Goal: Information Seeking & Learning: Learn about a topic

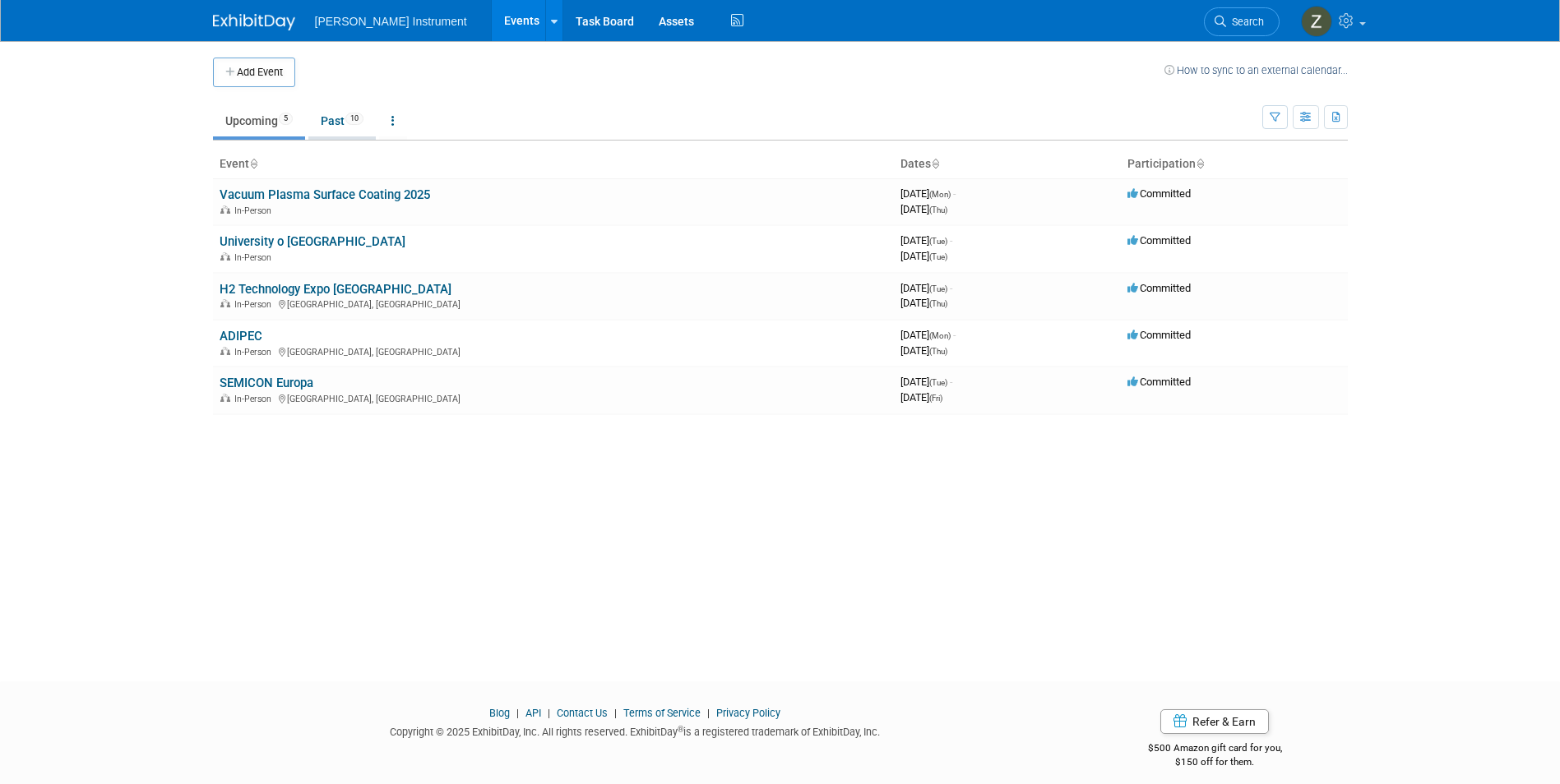
click at [321, 118] on link "Past 10" at bounding box center [342, 120] width 67 height 31
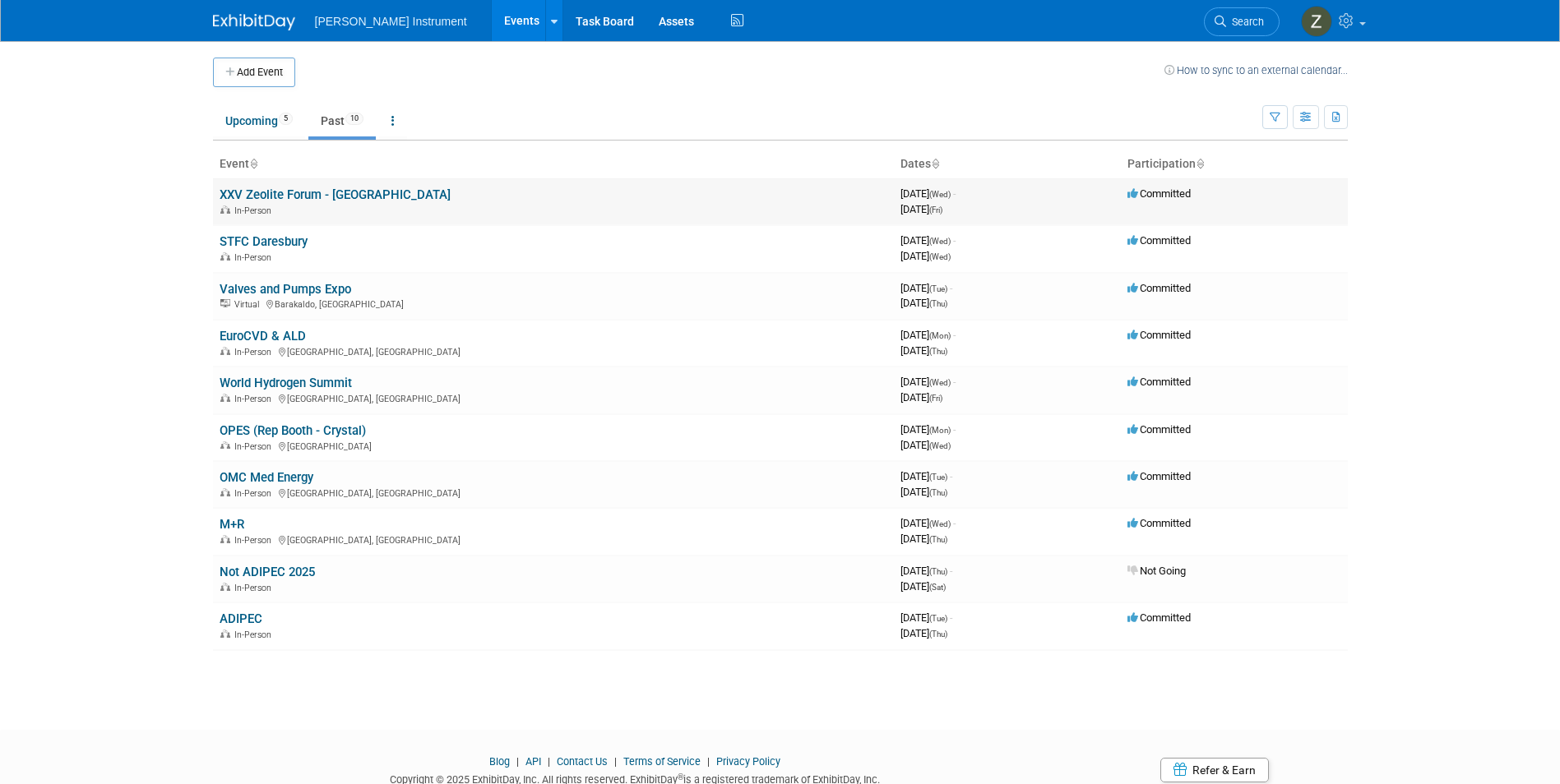
click at [311, 190] on link "XXV Zeolite Forum - [GEOGRAPHIC_DATA]" at bounding box center [335, 194] width 231 height 15
click at [267, 120] on link "Upcoming 5" at bounding box center [258, 120] width 92 height 31
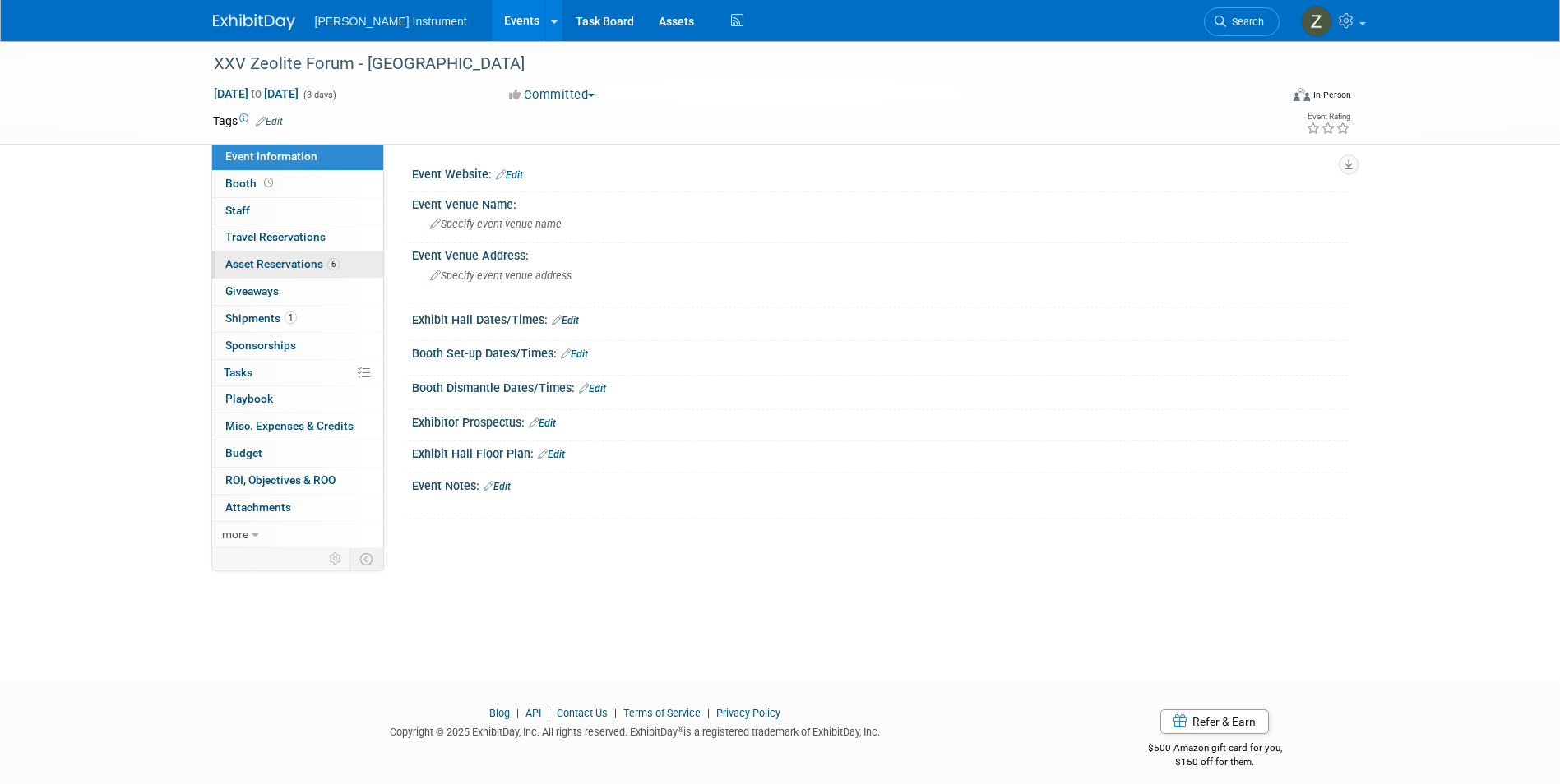
click at [286, 274] on link "6 Asset Reservations 6" at bounding box center [297, 264] width 171 height 27
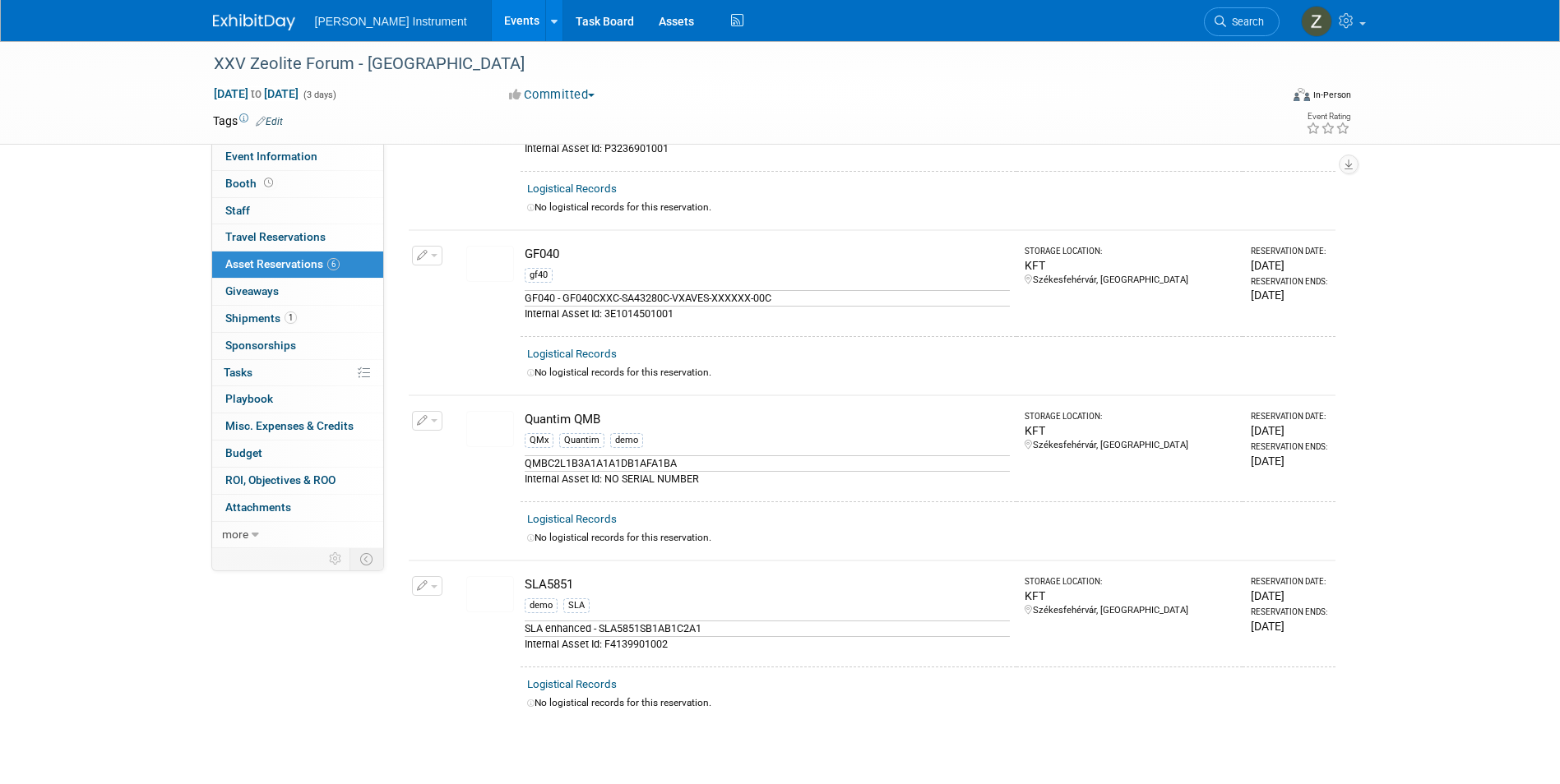
scroll to position [493, 0]
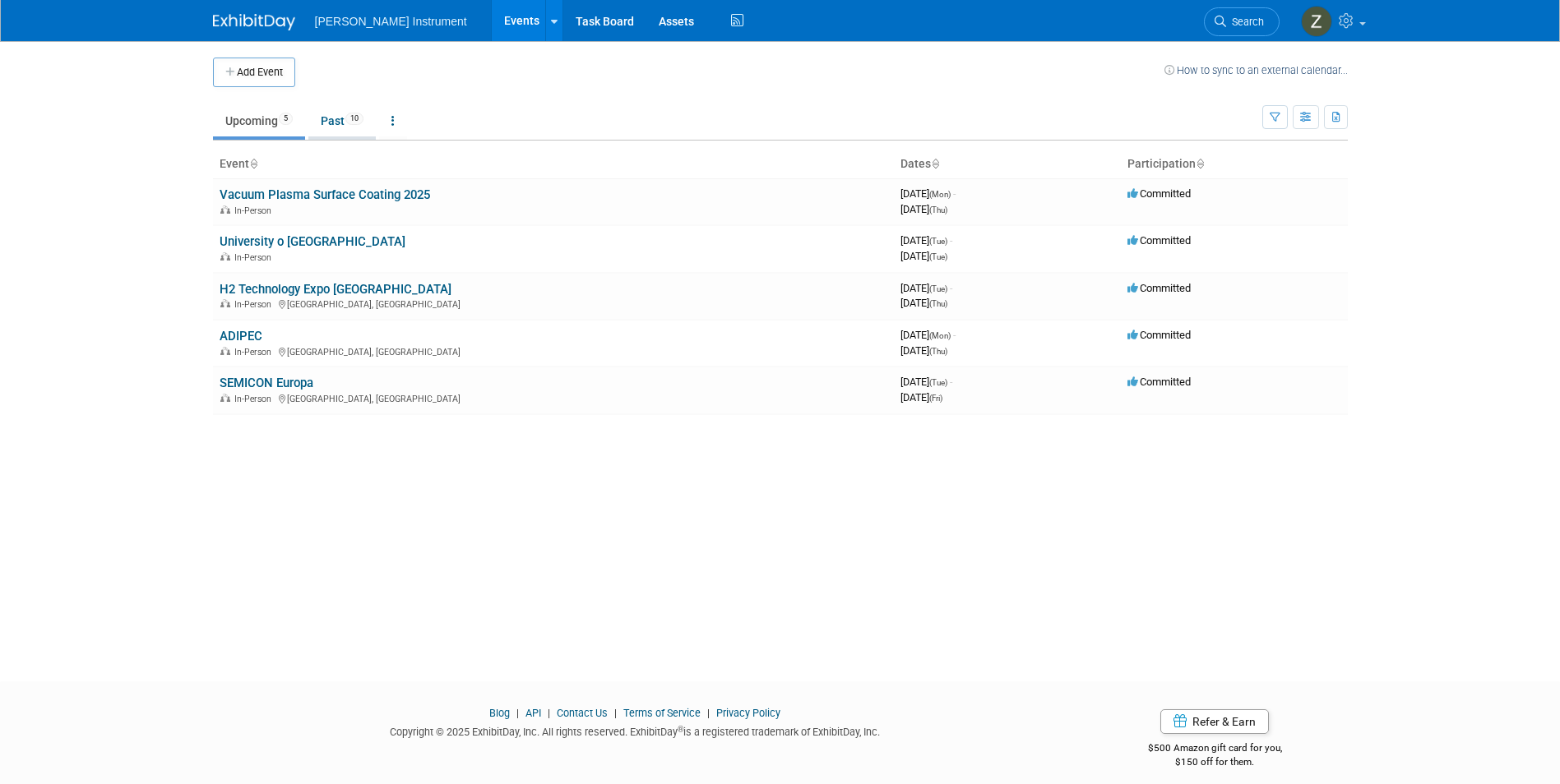
click at [361, 119] on span "10" at bounding box center [354, 119] width 18 height 12
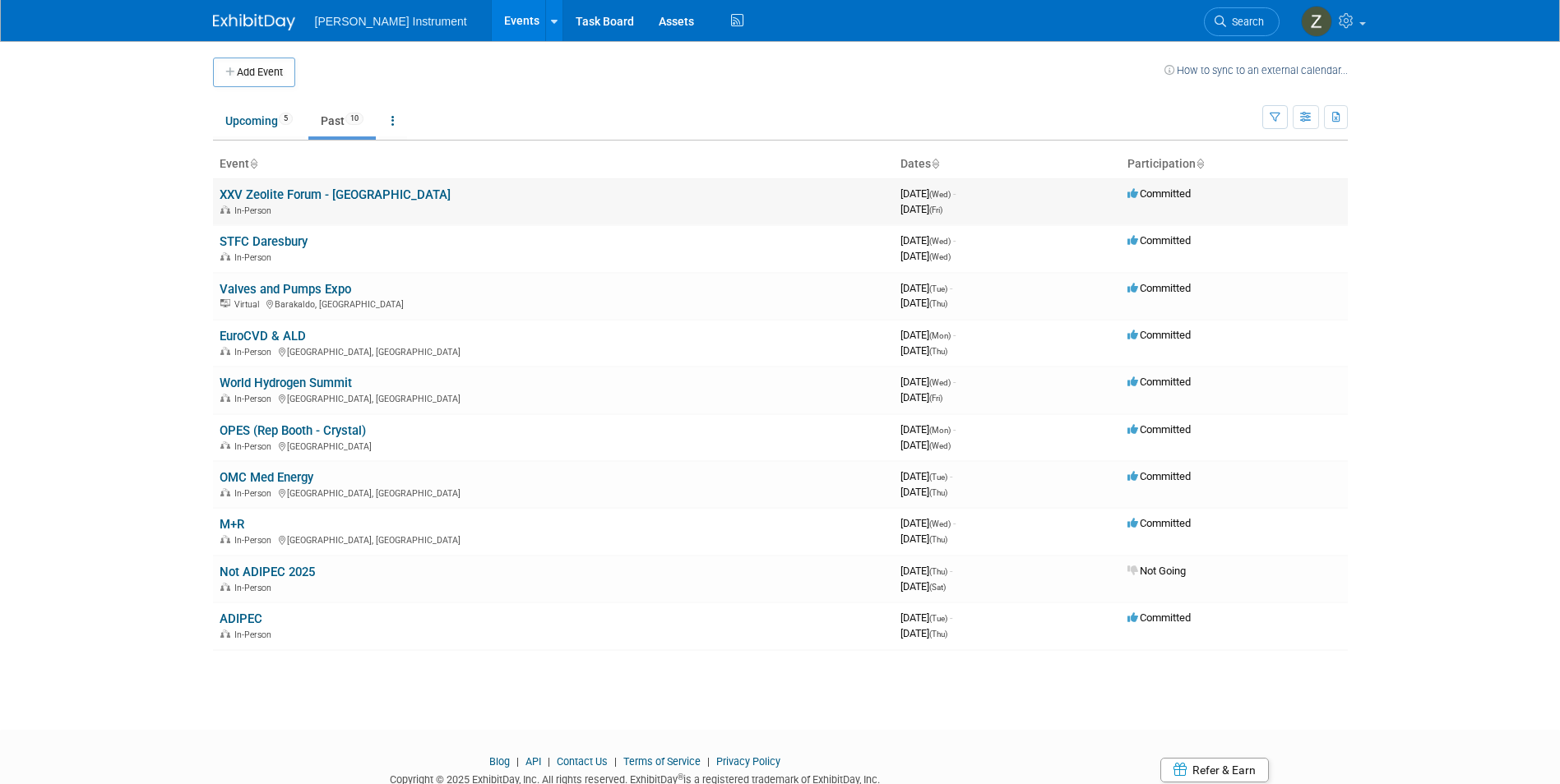
click at [344, 200] on link "XXV Zeolite Forum - [GEOGRAPHIC_DATA]" at bounding box center [335, 194] width 231 height 15
click at [277, 240] on link "STFC Daresbury" at bounding box center [263, 241] width 88 height 15
click at [342, 194] on link "XXV Zeolite Forum - [GEOGRAPHIC_DATA]" at bounding box center [335, 194] width 231 height 15
click at [291, 240] on link "STFC Daresbury" at bounding box center [263, 241] width 88 height 15
click at [325, 290] on link "Valves and Pumps Expo" at bounding box center [285, 289] width 132 height 15
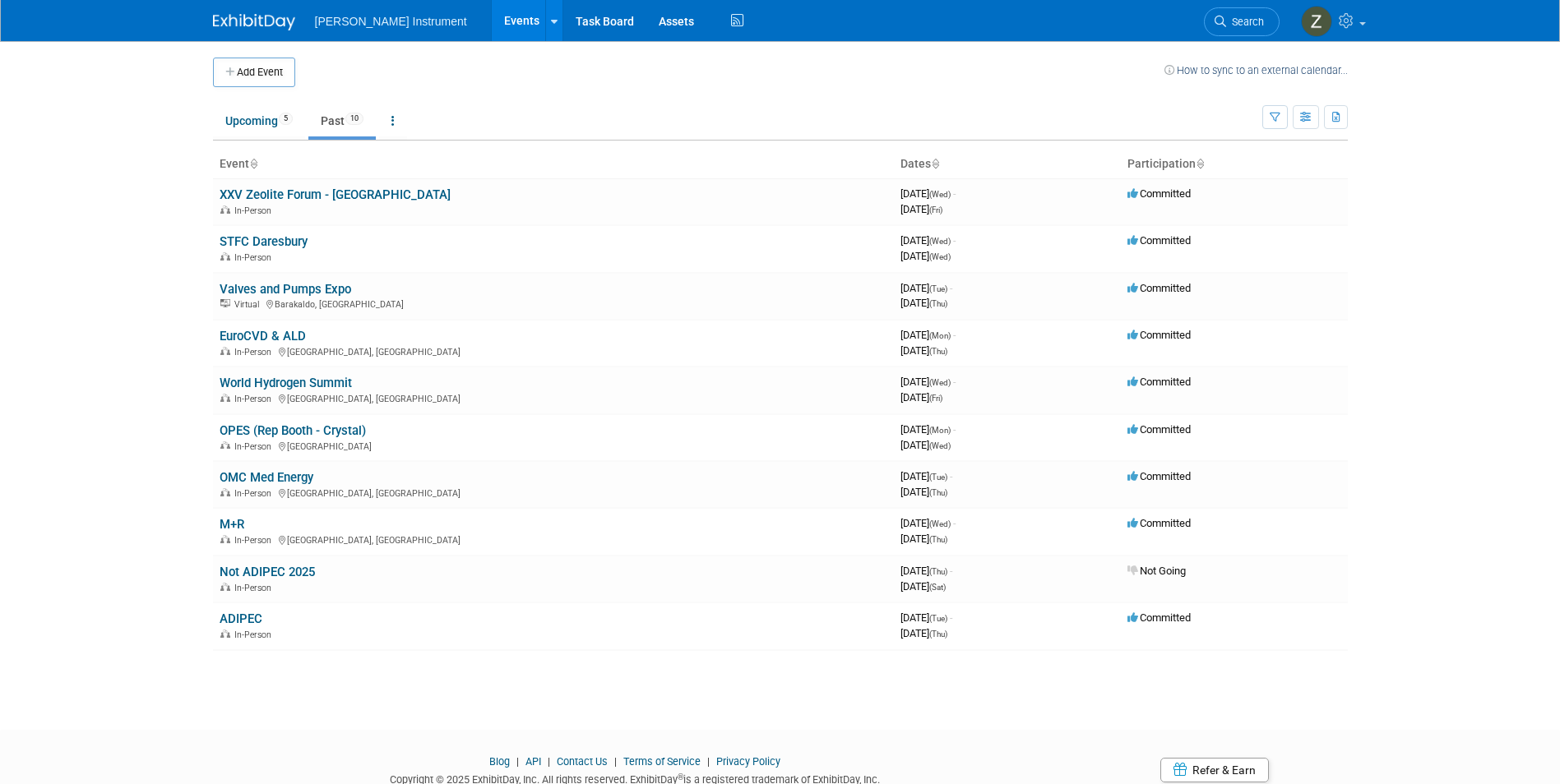
click at [249, 333] on link "EuroCVD & ALD" at bounding box center [263, 336] width 86 height 15
click at [280, 330] on link "EuroCVD & ALD" at bounding box center [263, 336] width 86 height 15
click at [307, 380] on link "World Hydrogen Summit" at bounding box center [286, 383] width 133 height 15
click at [304, 429] on link "OPES (Rep Booth - Crystal)" at bounding box center [293, 430] width 146 height 15
click at [278, 476] on link "OMC Med Energy" at bounding box center [266, 477] width 94 height 15
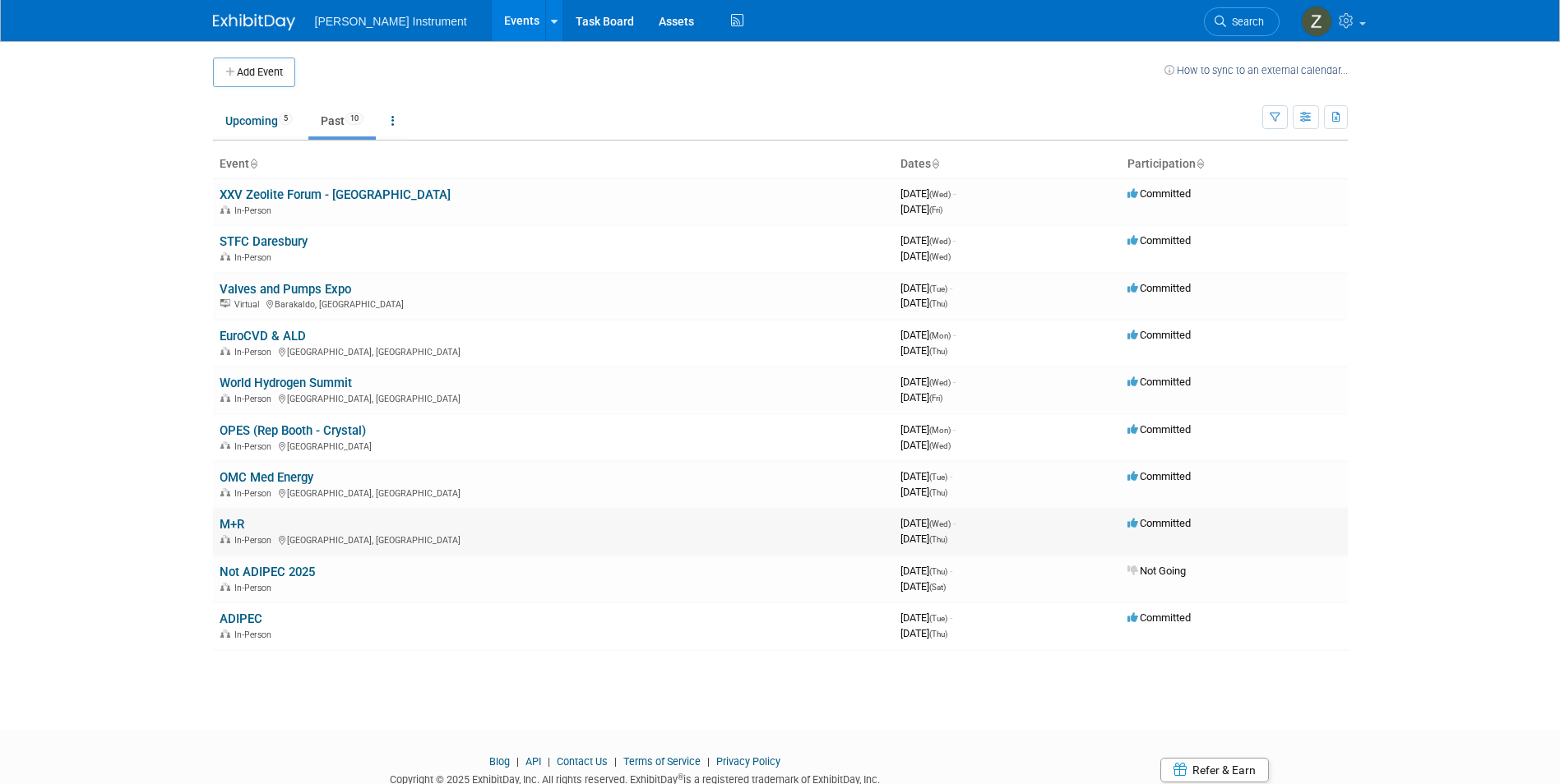
click at [236, 522] on link "M+R" at bounding box center [232, 524] width 25 height 15
click at [235, 120] on link "Upcoming 5" at bounding box center [258, 120] width 92 height 31
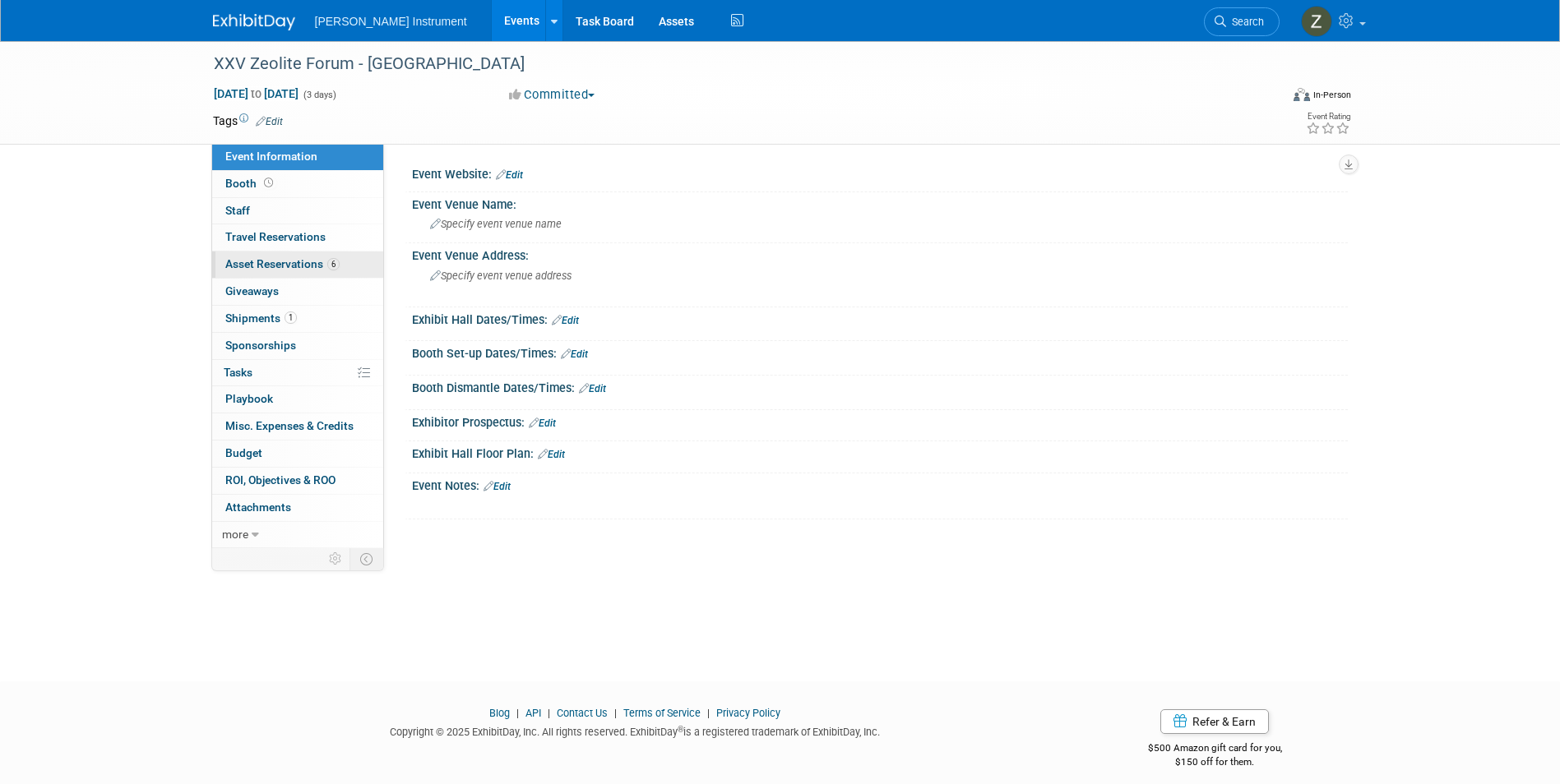
click at [267, 271] on link "6 Asset Reservations 6" at bounding box center [297, 264] width 171 height 27
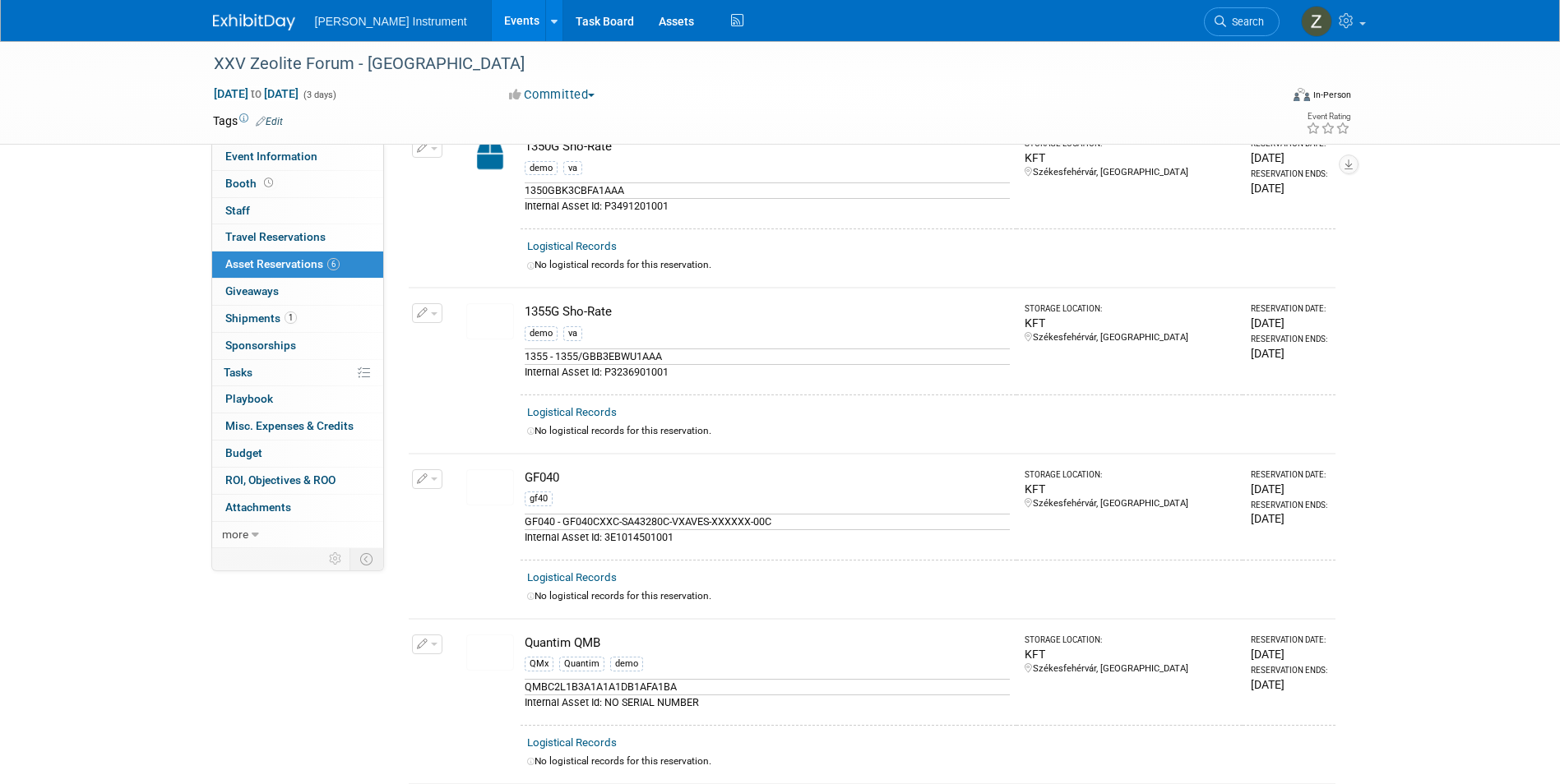
scroll to position [247, 0]
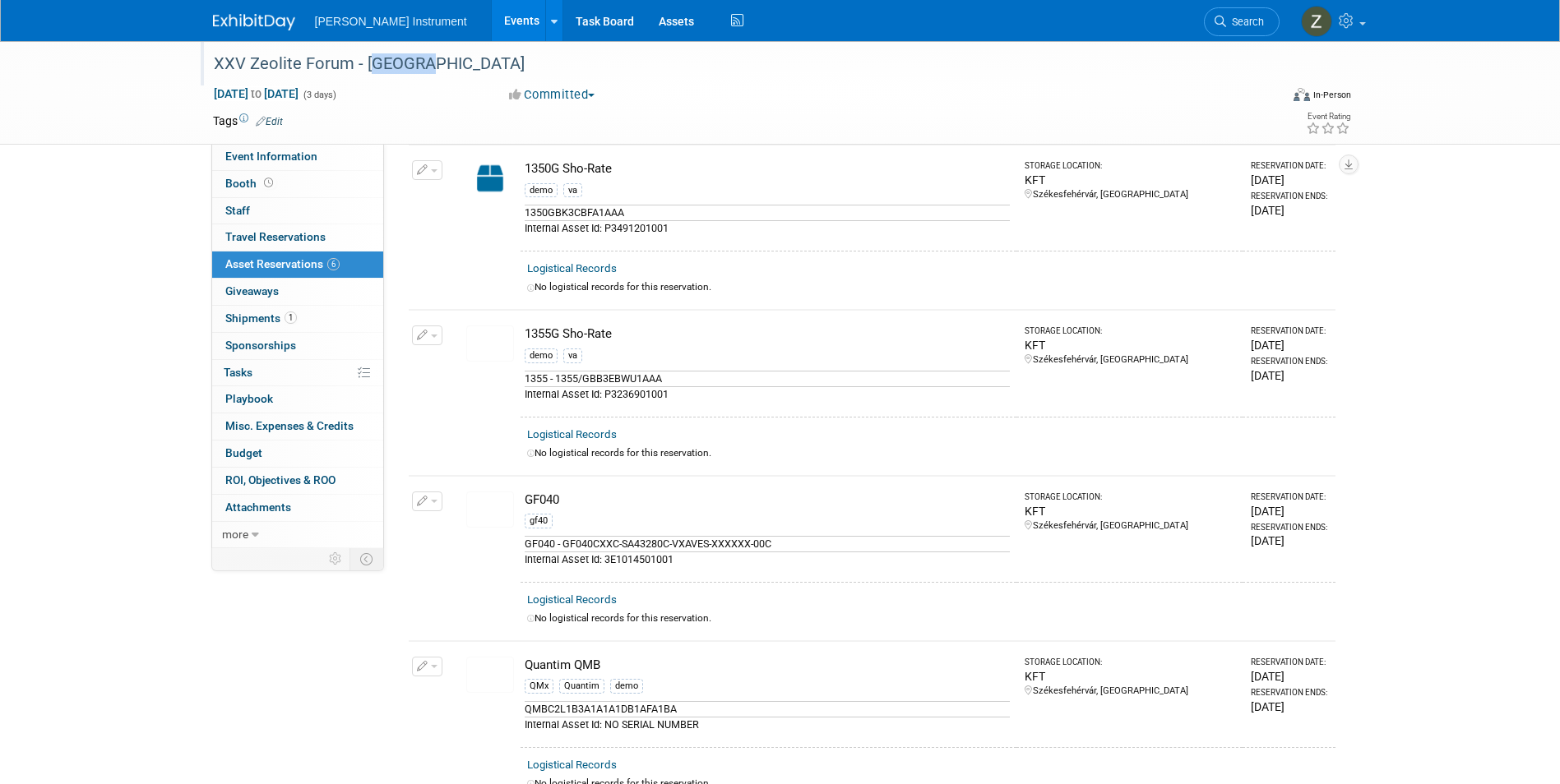
drag, startPoint x: 368, startPoint y: 59, endPoint x: 418, endPoint y: 59, distance: 50.0
click at [418, 59] on div "XXV Zeolite Forum - [GEOGRAPHIC_DATA]" at bounding box center [732, 64] width 1047 height 29
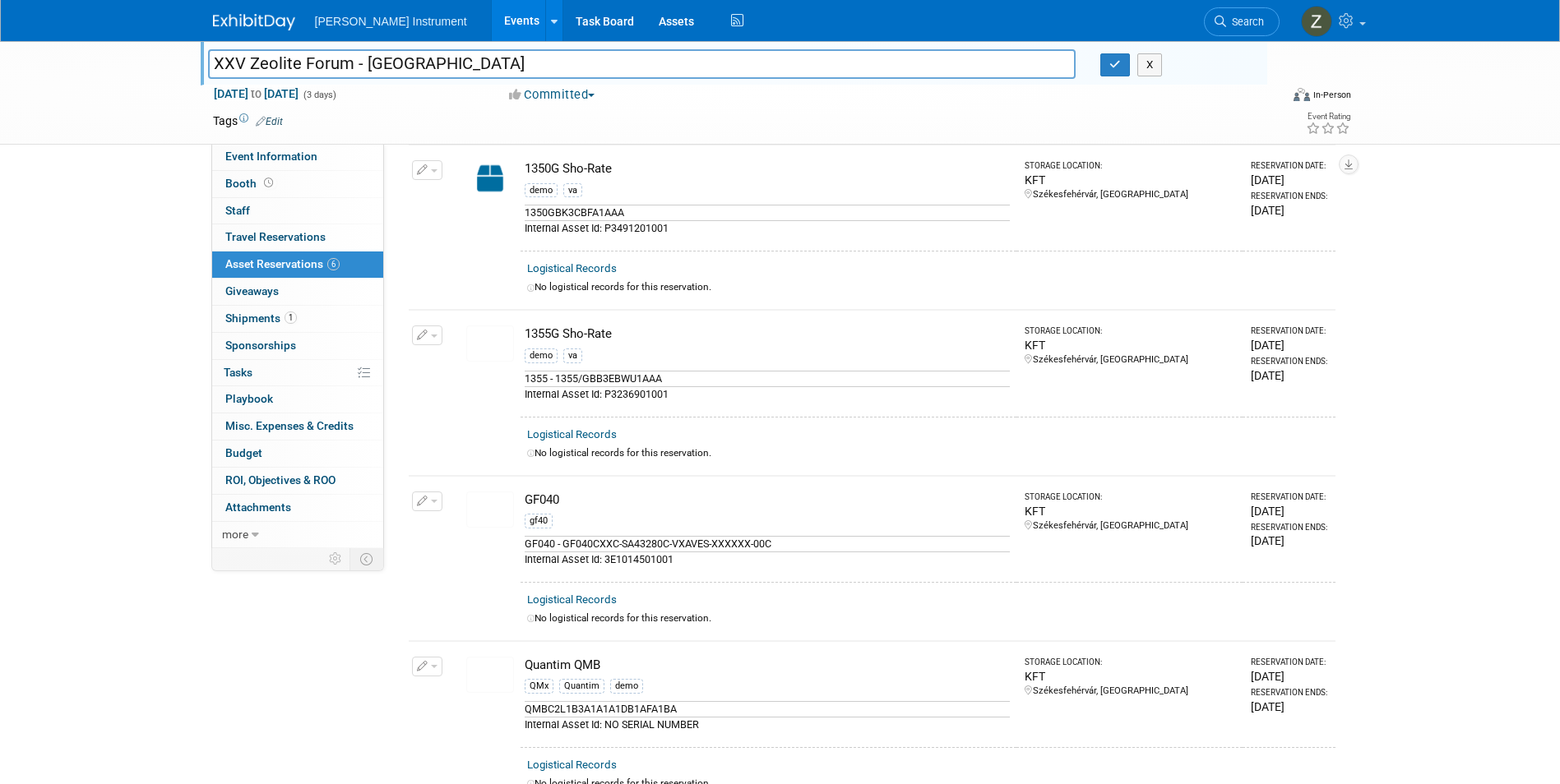
drag, startPoint x: 364, startPoint y: 61, endPoint x: 417, endPoint y: 65, distance: 53.2
click at [417, 65] on input "XXV Zeolite Forum - [GEOGRAPHIC_DATA]" at bounding box center [642, 63] width 869 height 28
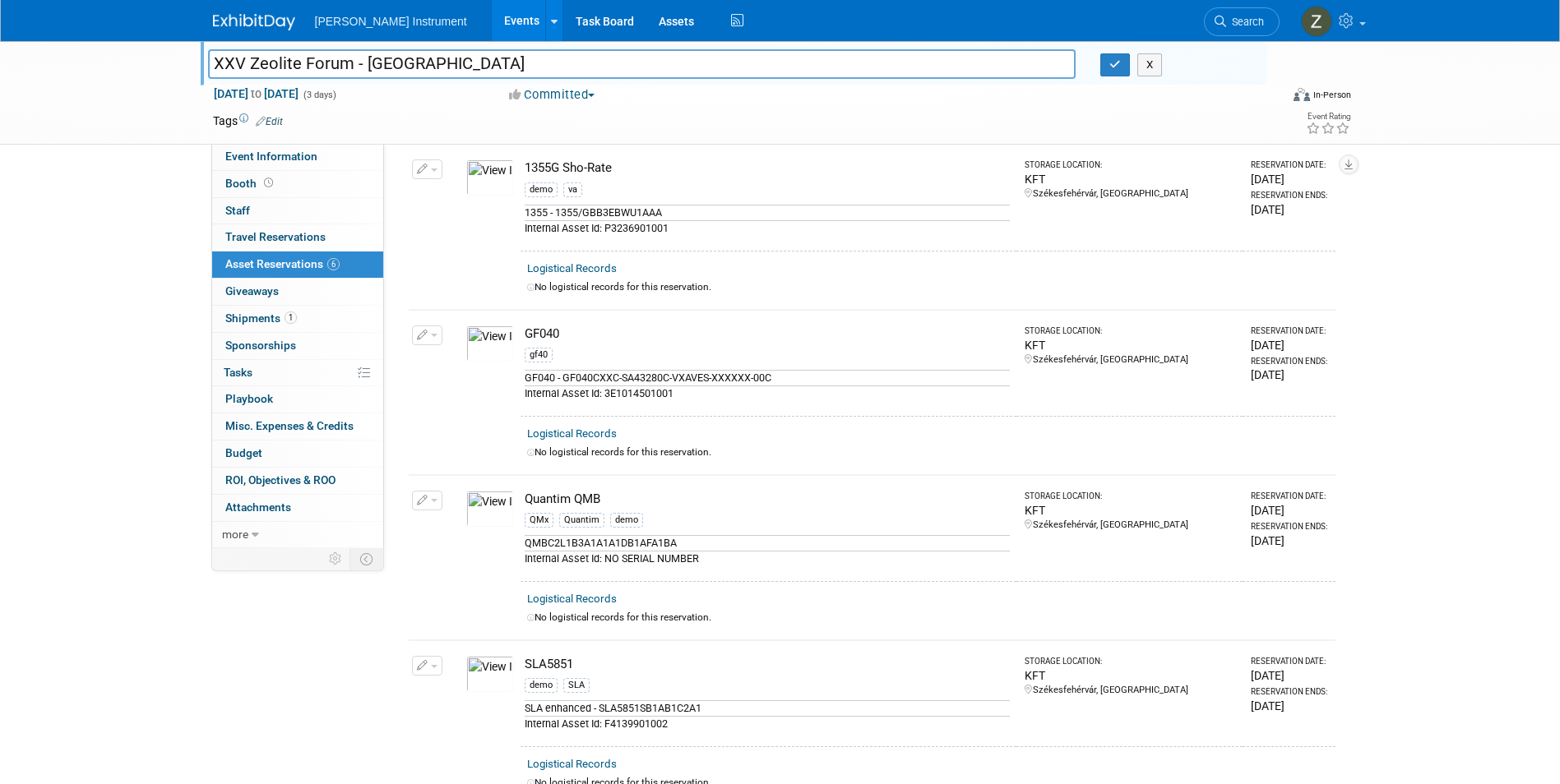
scroll to position [411, 0]
drag, startPoint x: 604, startPoint y: 394, endPoint x: 678, endPoint y: 402, distance: 74.4
click at [678, 402] on td "GF040 gf40 GF040 - GF040CXXC-SA43280C-VXAVES-XXXXXX-00C Internal Asset Id: 3E10…" at bounding box center [769, 365] width 497 height 107
drag, startPoint x: 678, startPoint y: 402, endPoint x: 657, endPoint y: 392, distance: 23.3
click at [657, 392] on div "Internal Asset Id: 3E1014501001" at bounding box center [768, 395] width 486 height 15
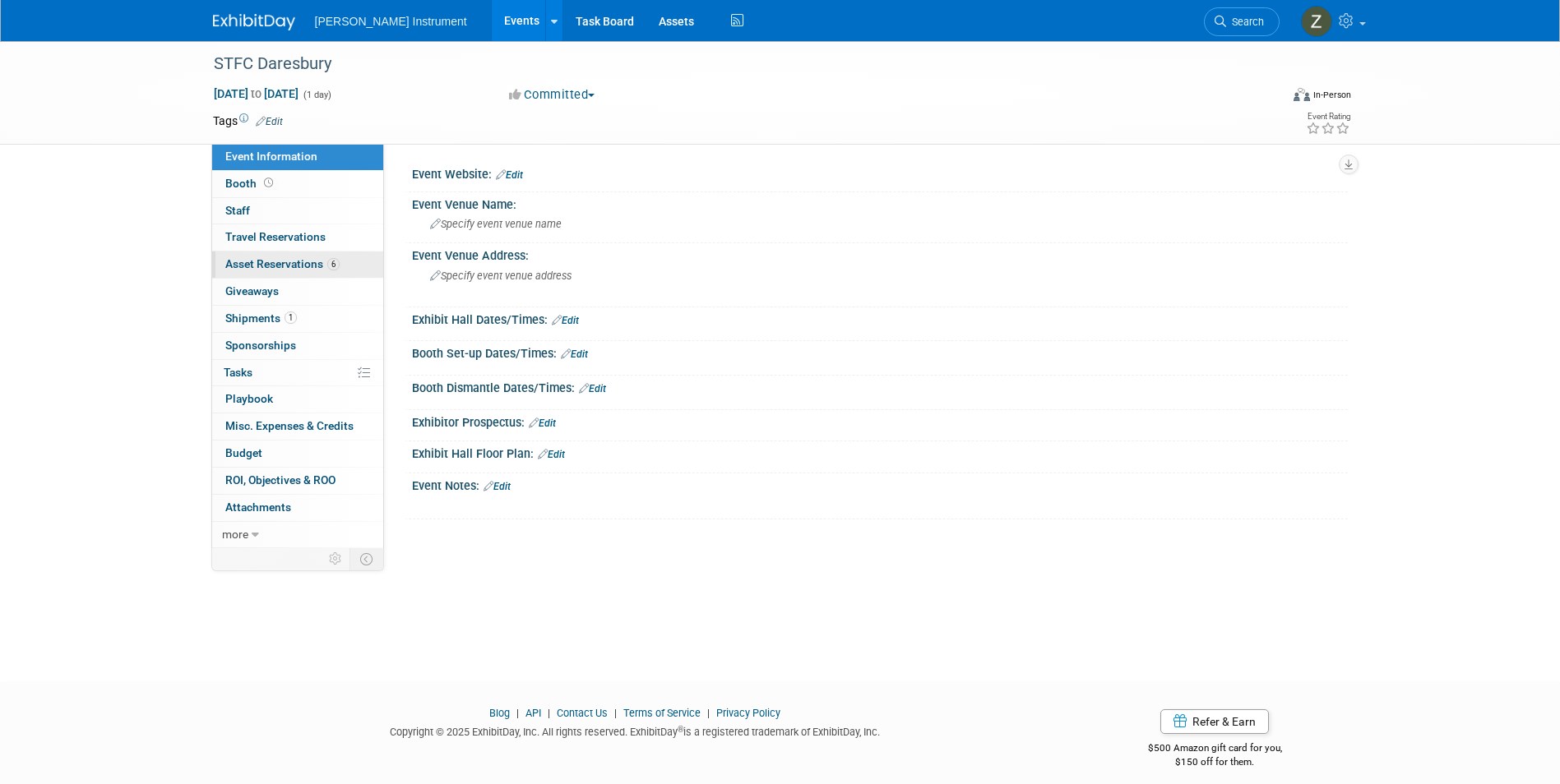
click at [295, 261] on span "Asset Reservations 6" at bounding box center [282, 263] width 115 height 13
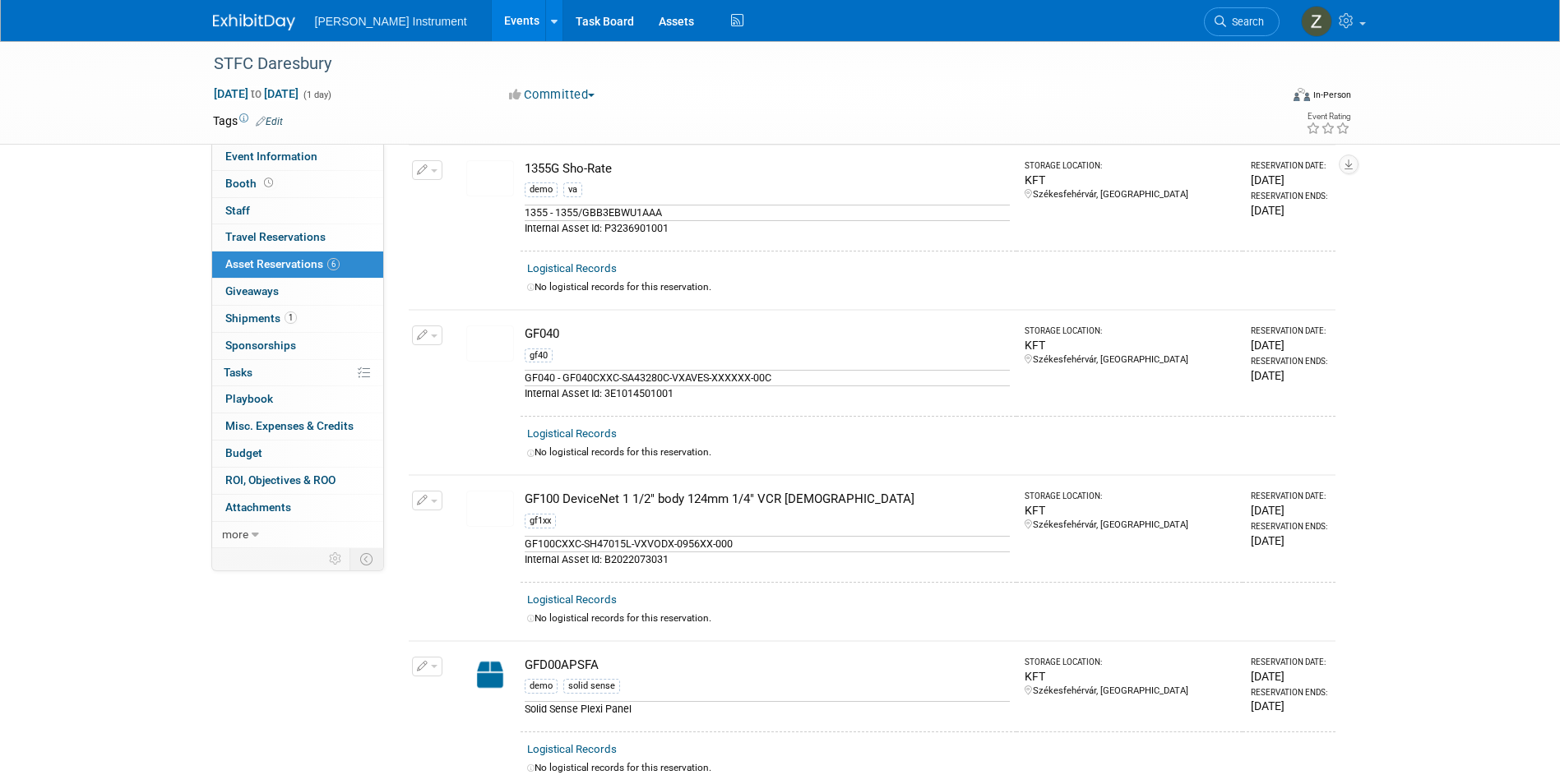
scroll to position [83, 0]
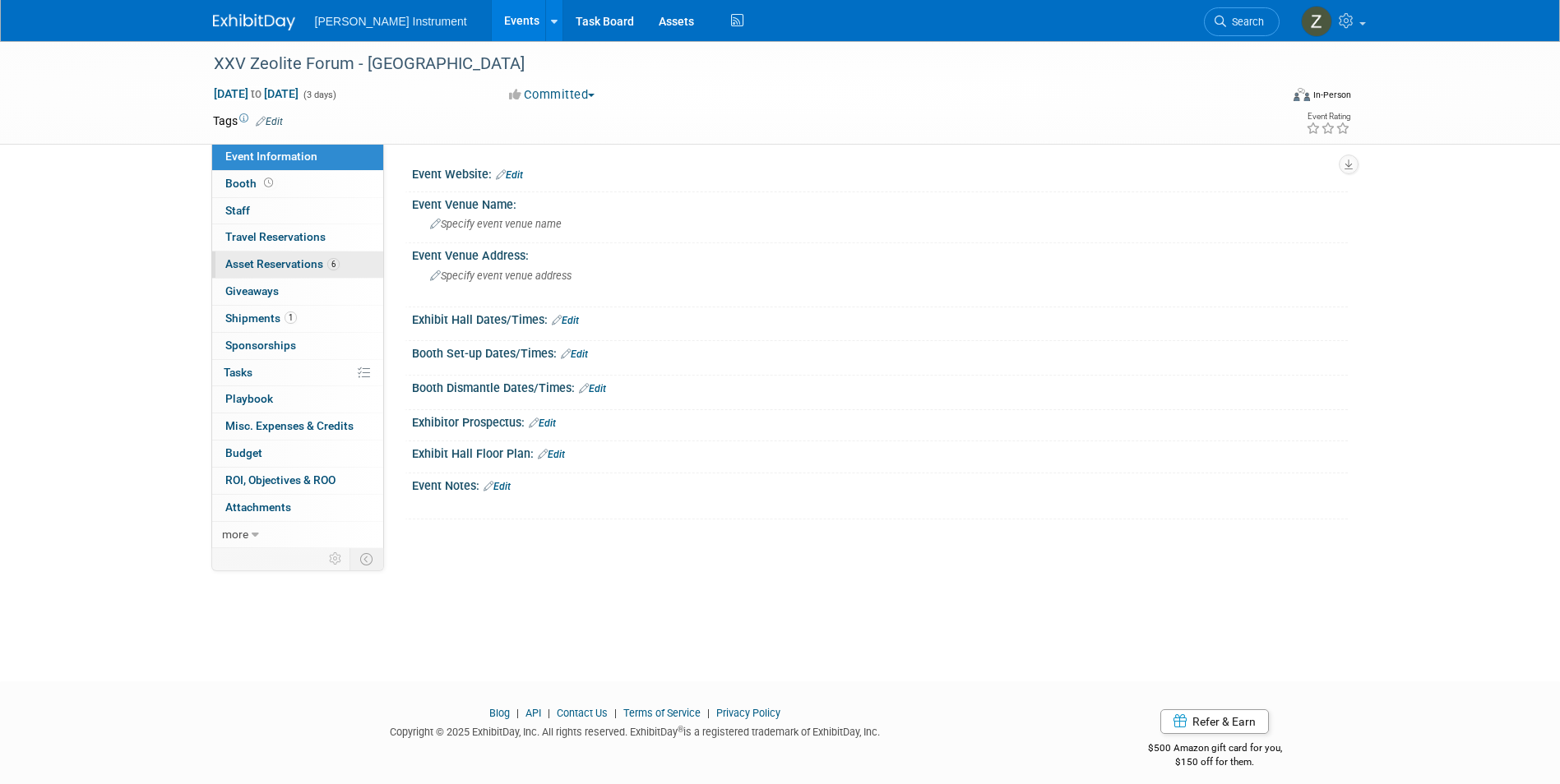
click at [285, 266] on span "Asset Reservations 6" at bounding box center [282, 263] width 115 height 13
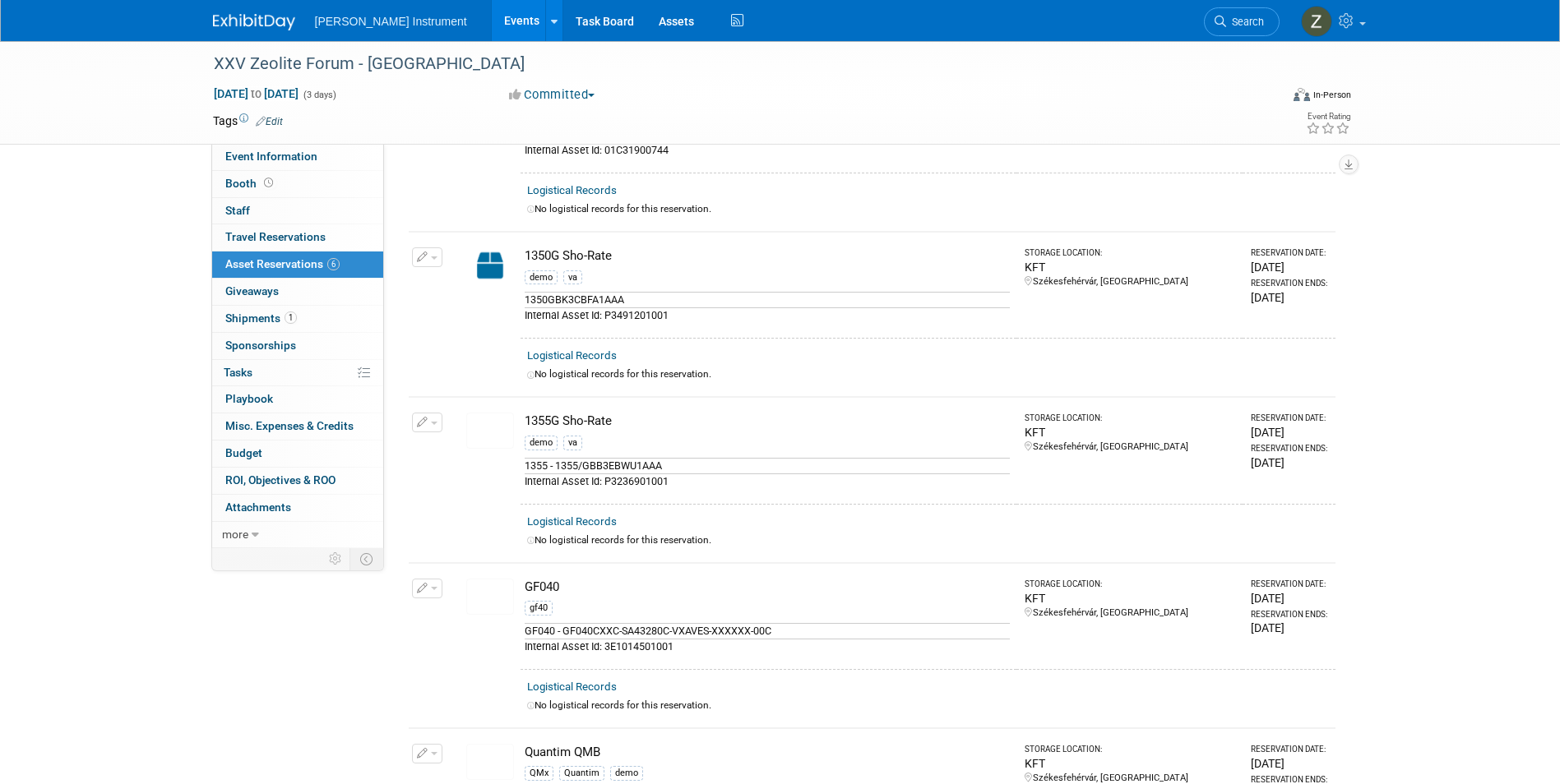
scroll to position [247, 0]
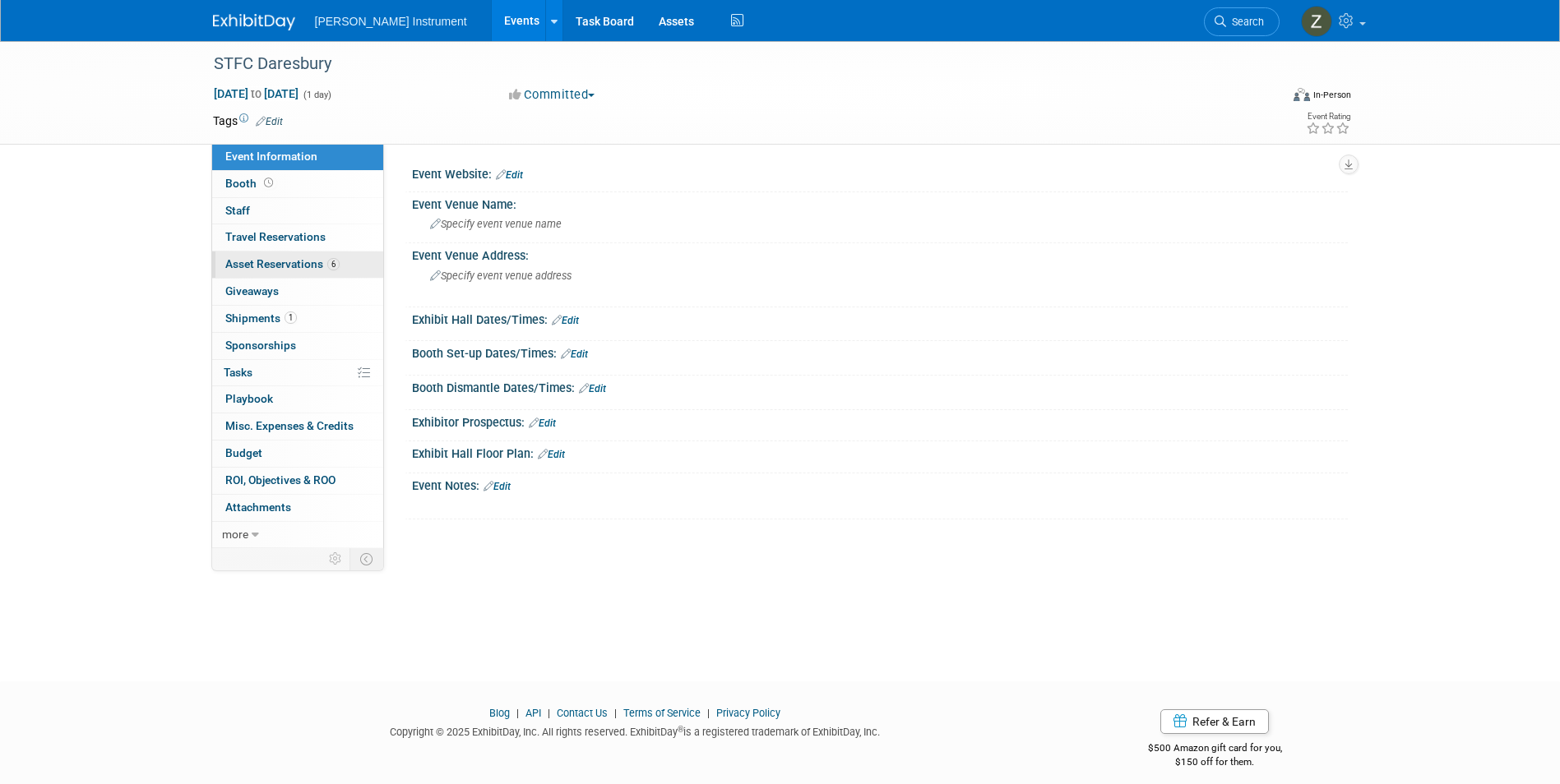
click at [276, 266] on span "Asset Reservations 6" at bounding box center [282, 263] width 115 height 13
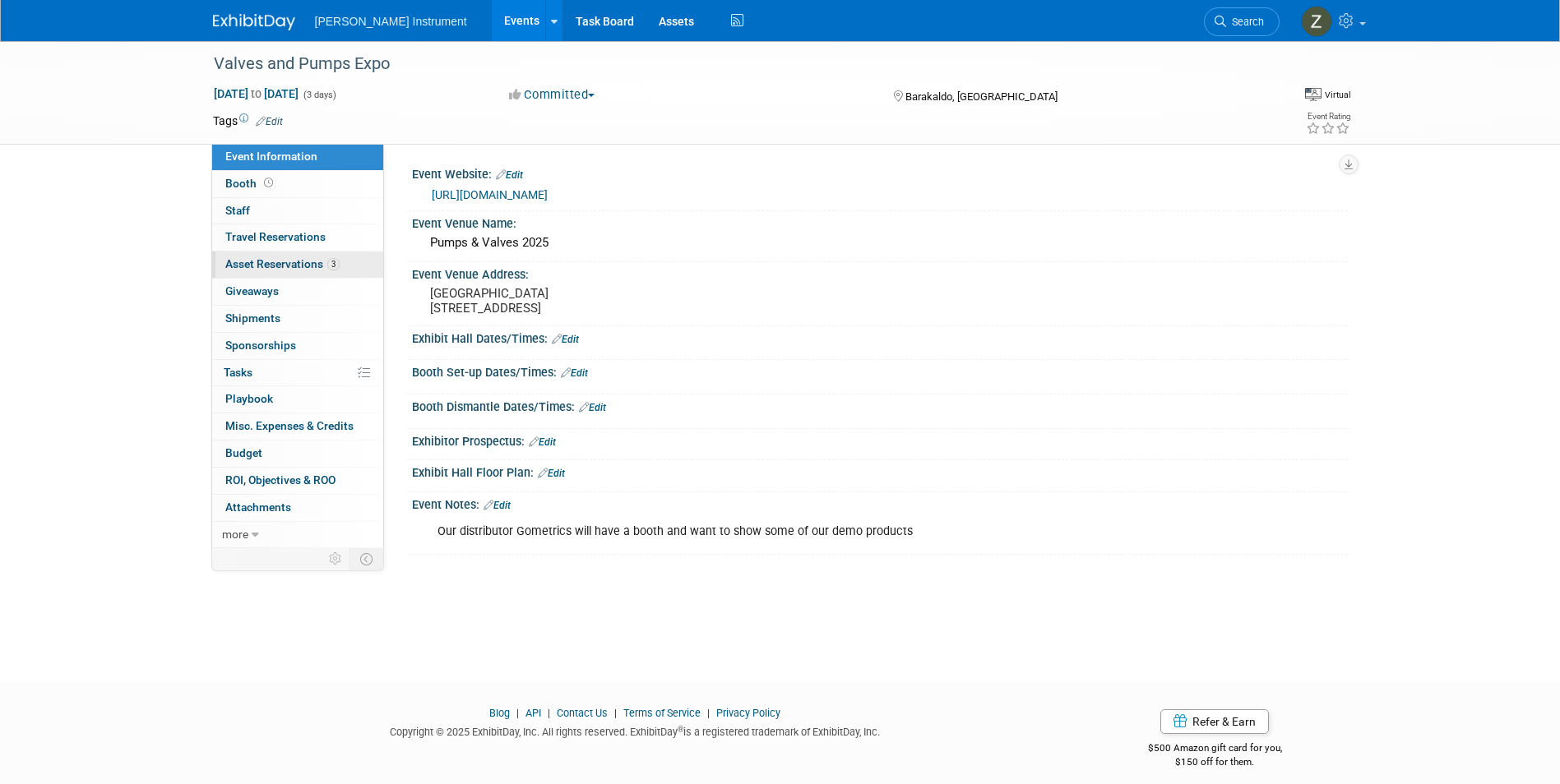
click at [300, 271] on link "3 Asset Reservations 3" at bounding box center [297, 264] width 171 height 27
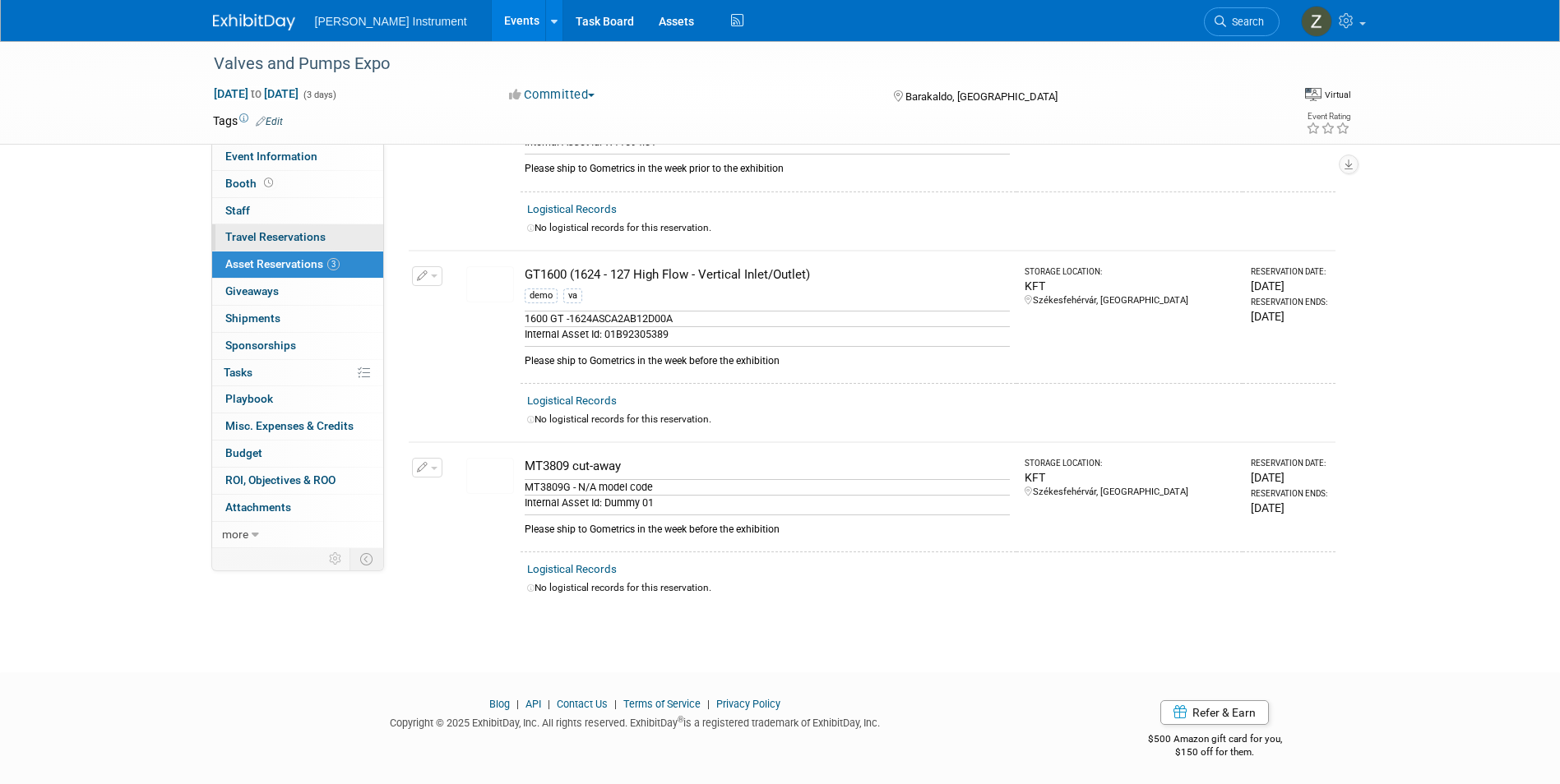
scroll to position [169, 0]
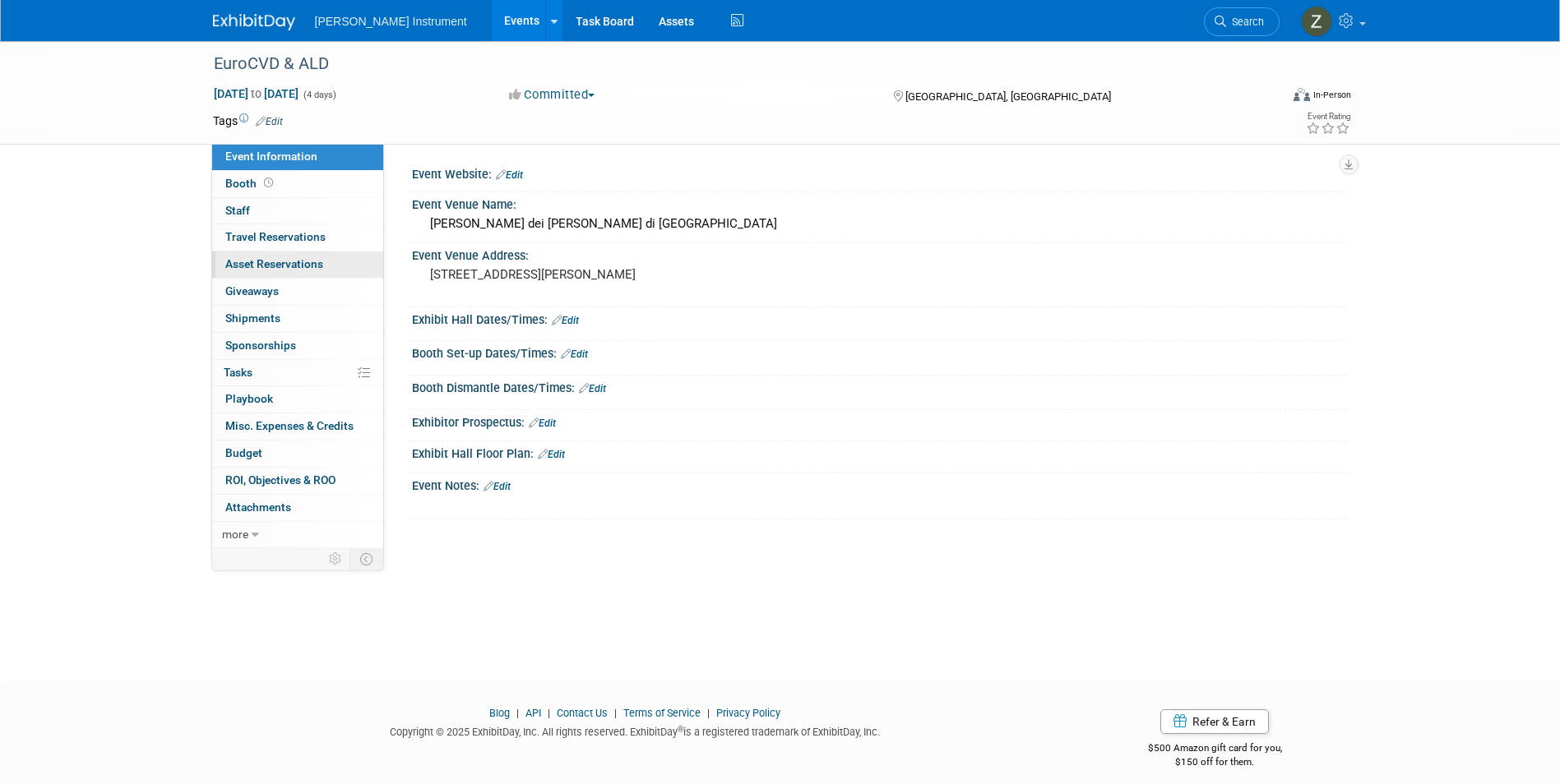
click at [265, 266] on span "Asset Reservations 0" at bounding box center [275, 263] width 98 height 13
click at [281, 268] on span "Asset Reservations 3" at bounding box center [282, 263] width 115 height 13
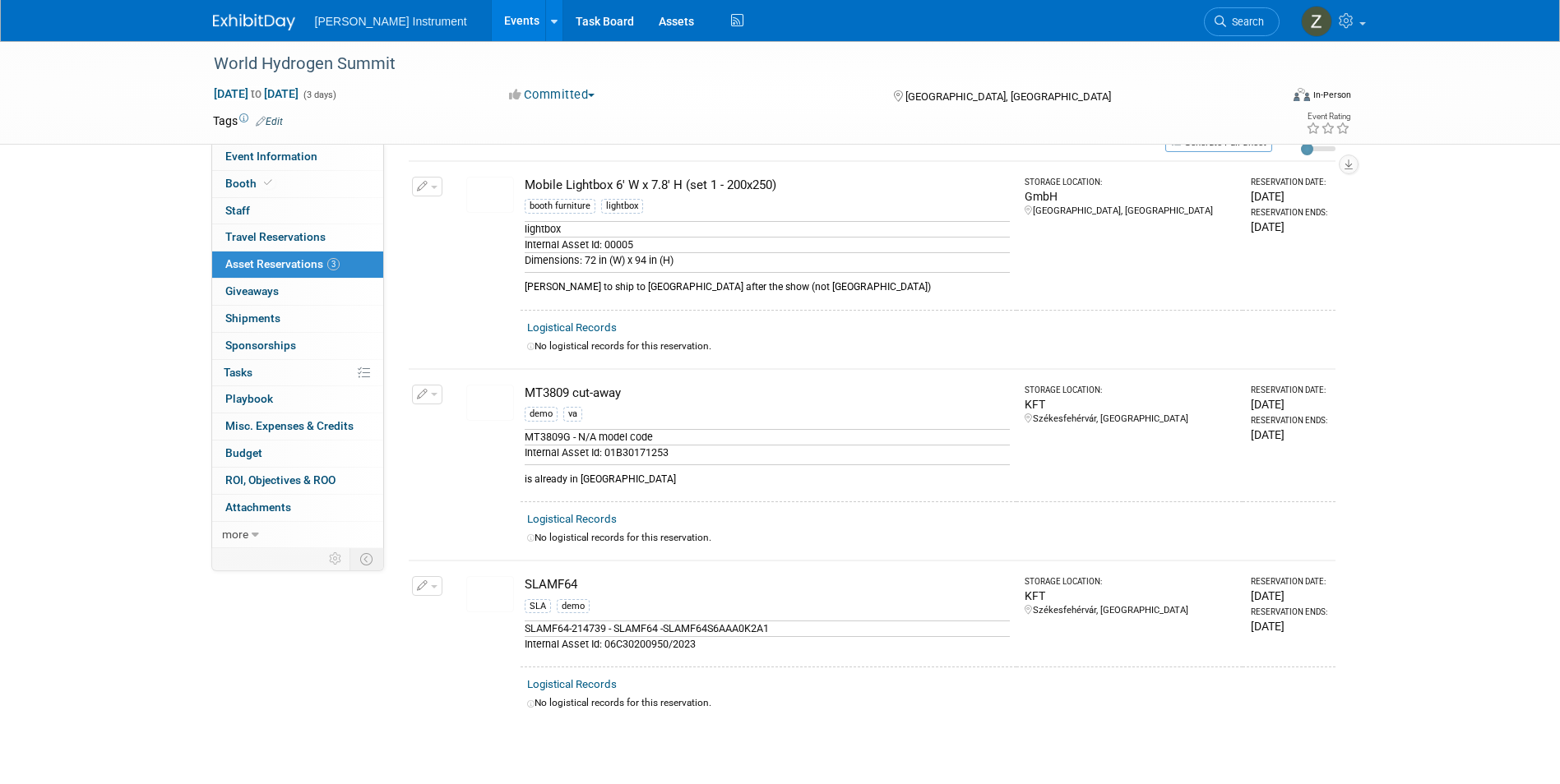
scroll to position [181, 0]
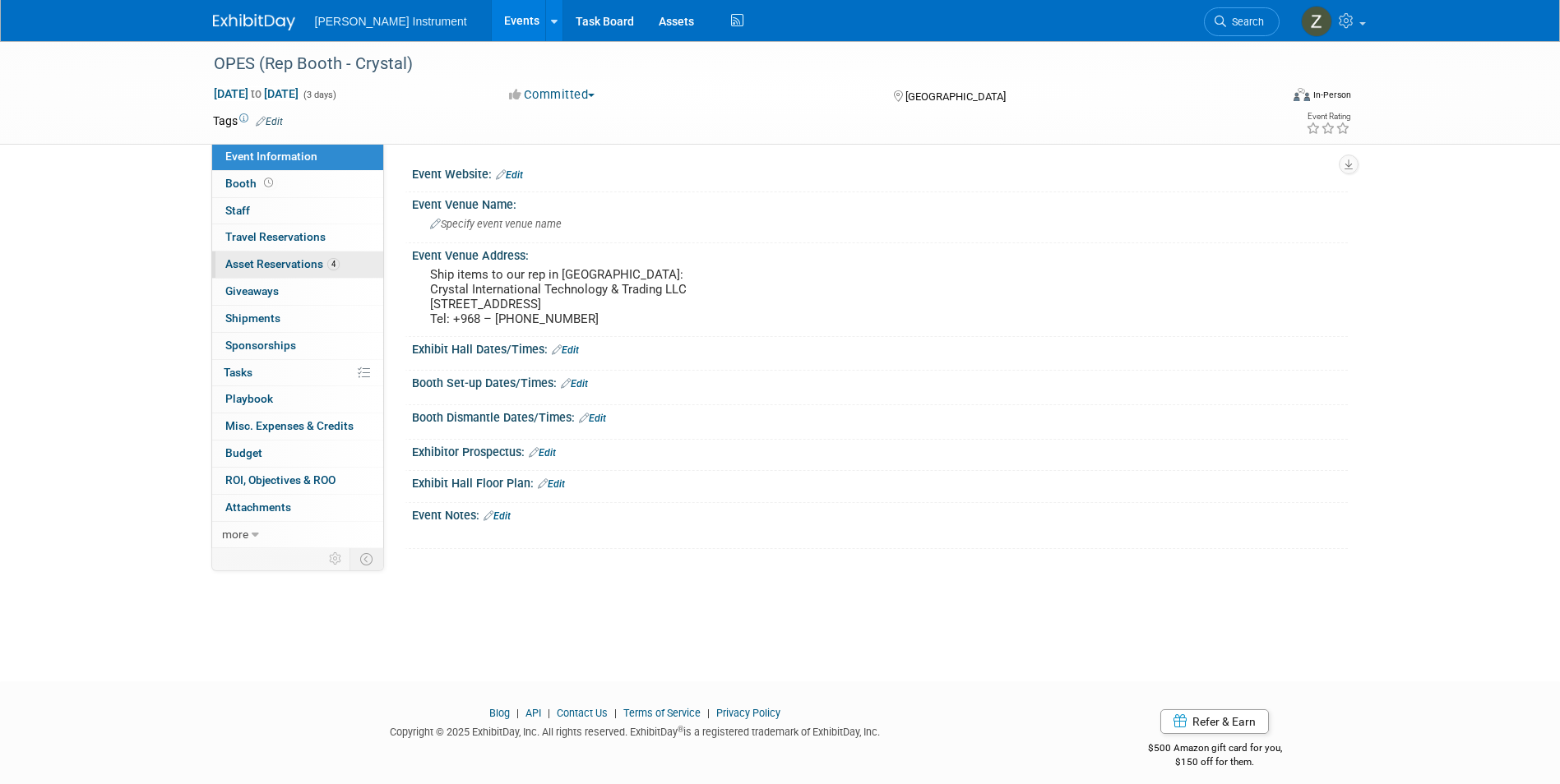
click at [294, 255] on link "4 Asset Reservations 4" at bounding box center [297, 264] width 171 height 27
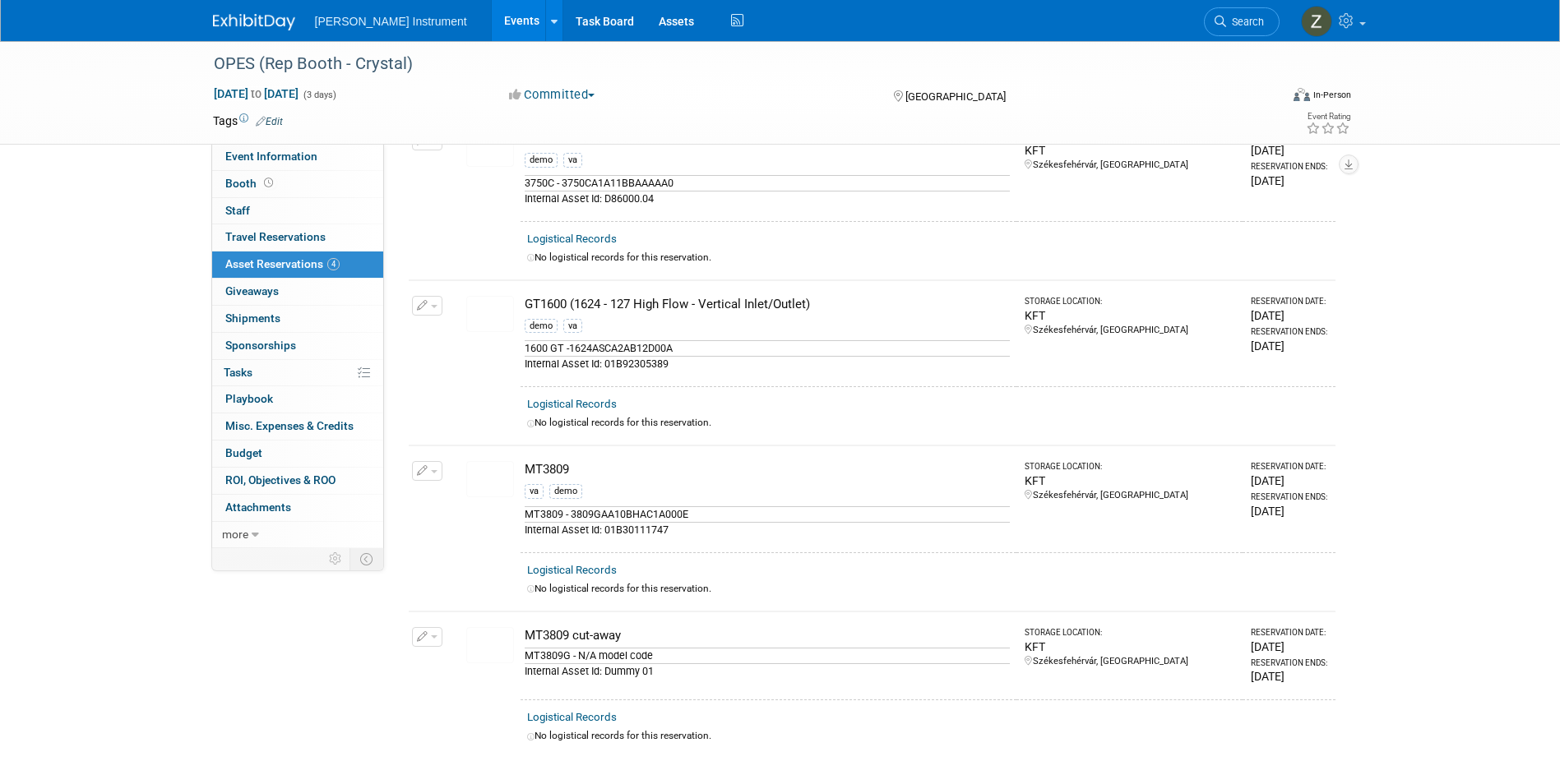
scroll to position [83, 0]
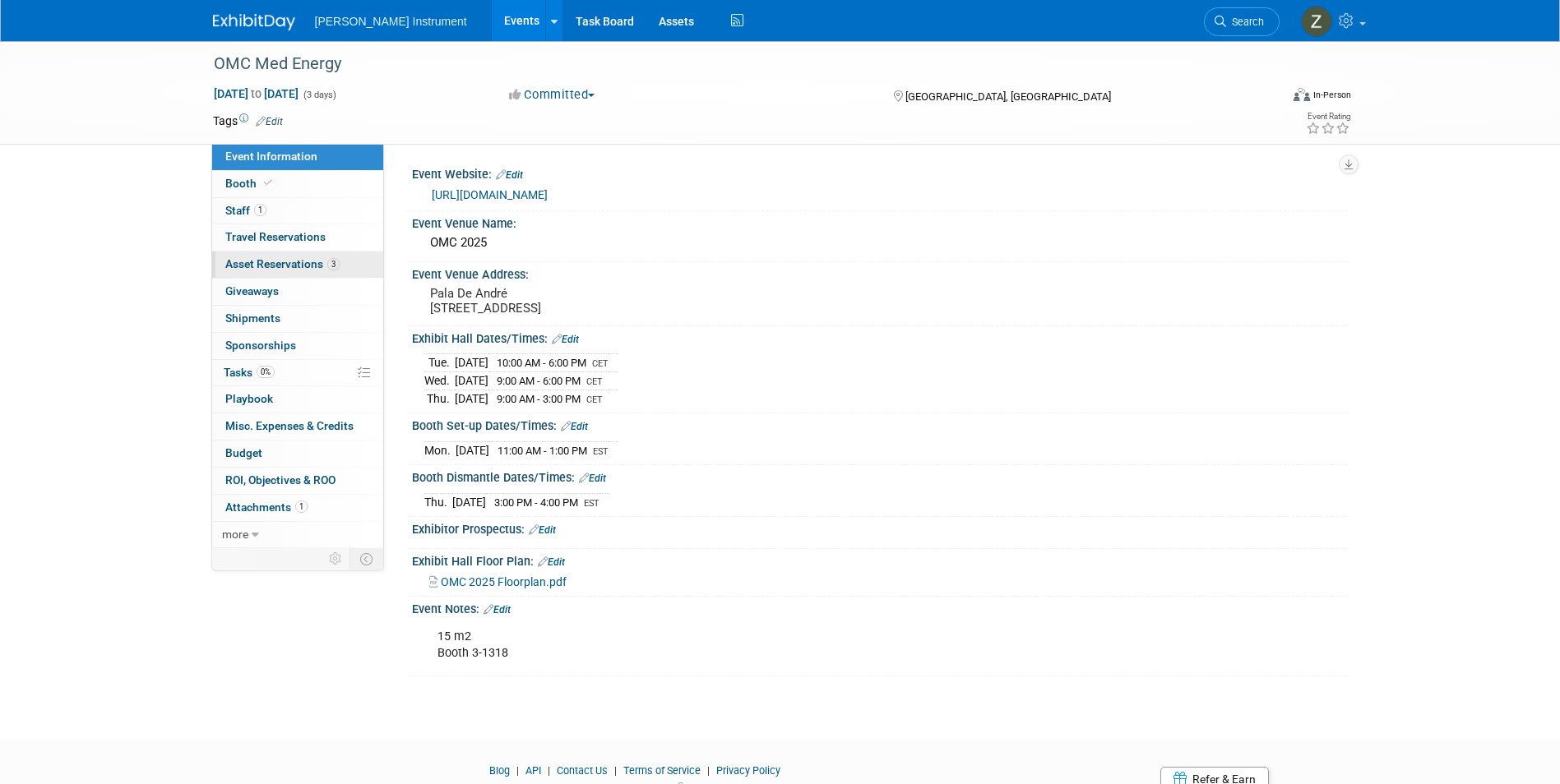
click at [265, 263] on span "Asset Reservations 3" at bounding box center [282, 263] width 115 height 13
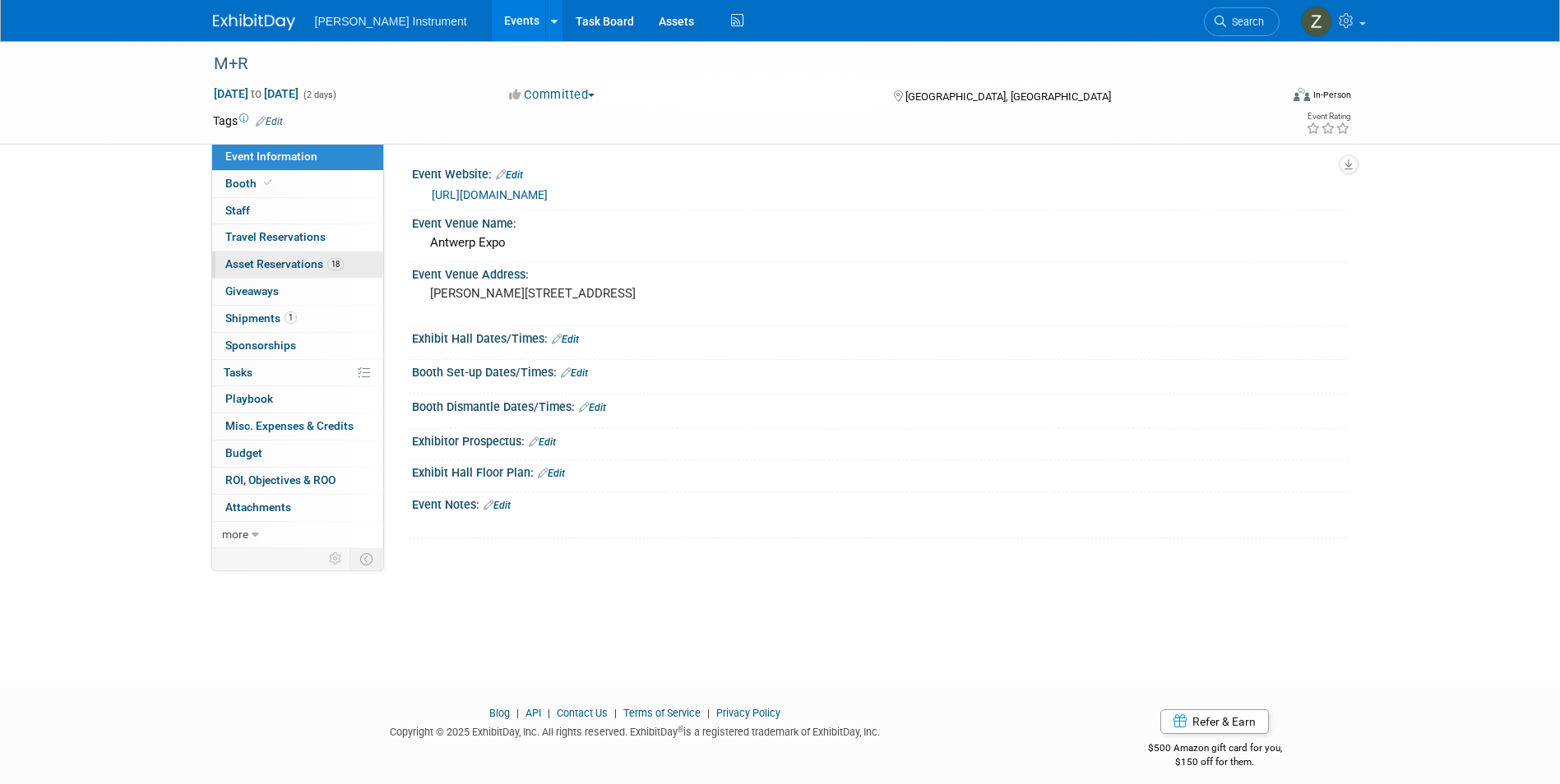
click at [282, 269] on span "Asset Reservations 18" at bounding box center [285, 263] width 119 height 13
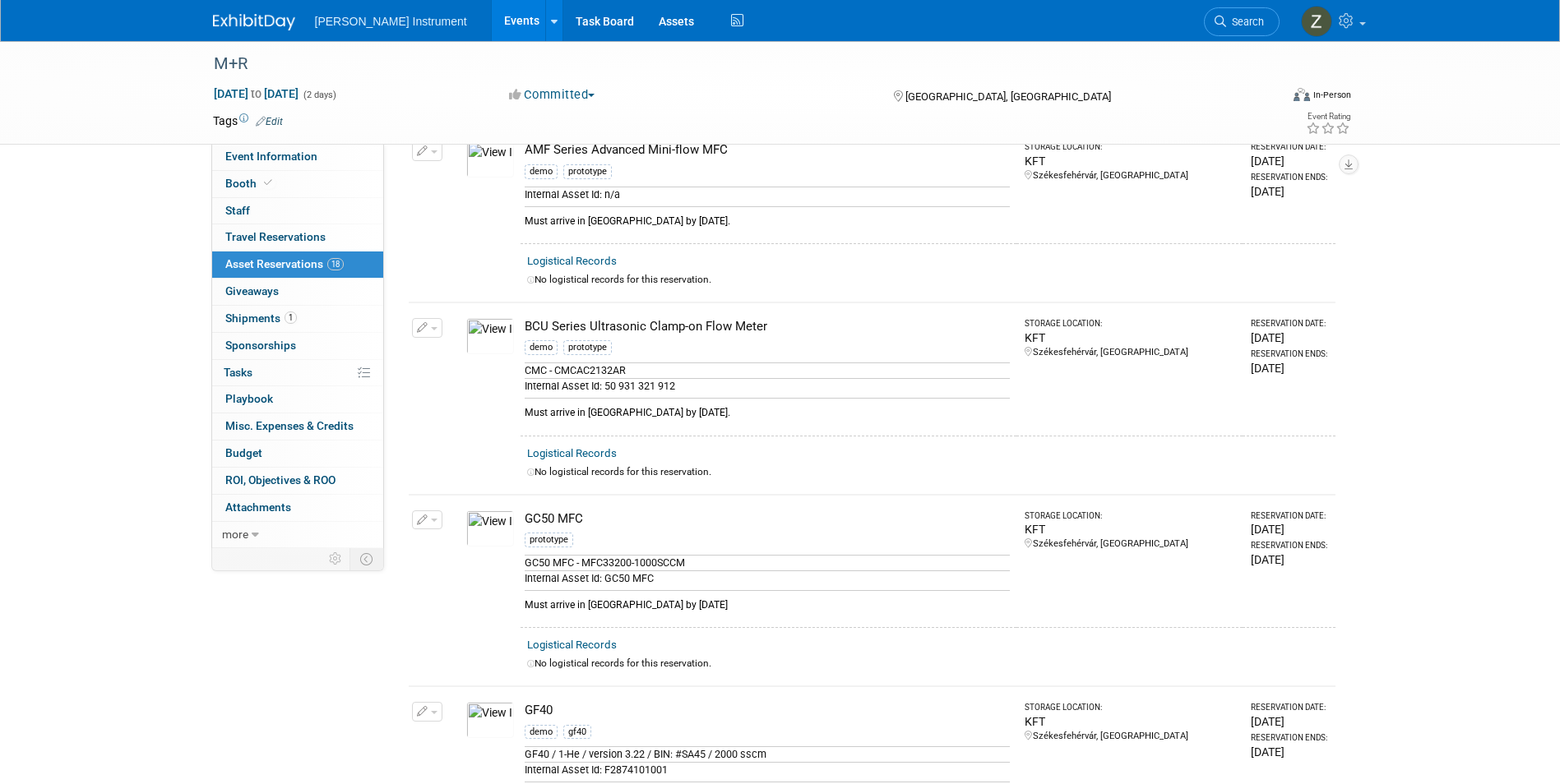
scroll to position [657, 0]
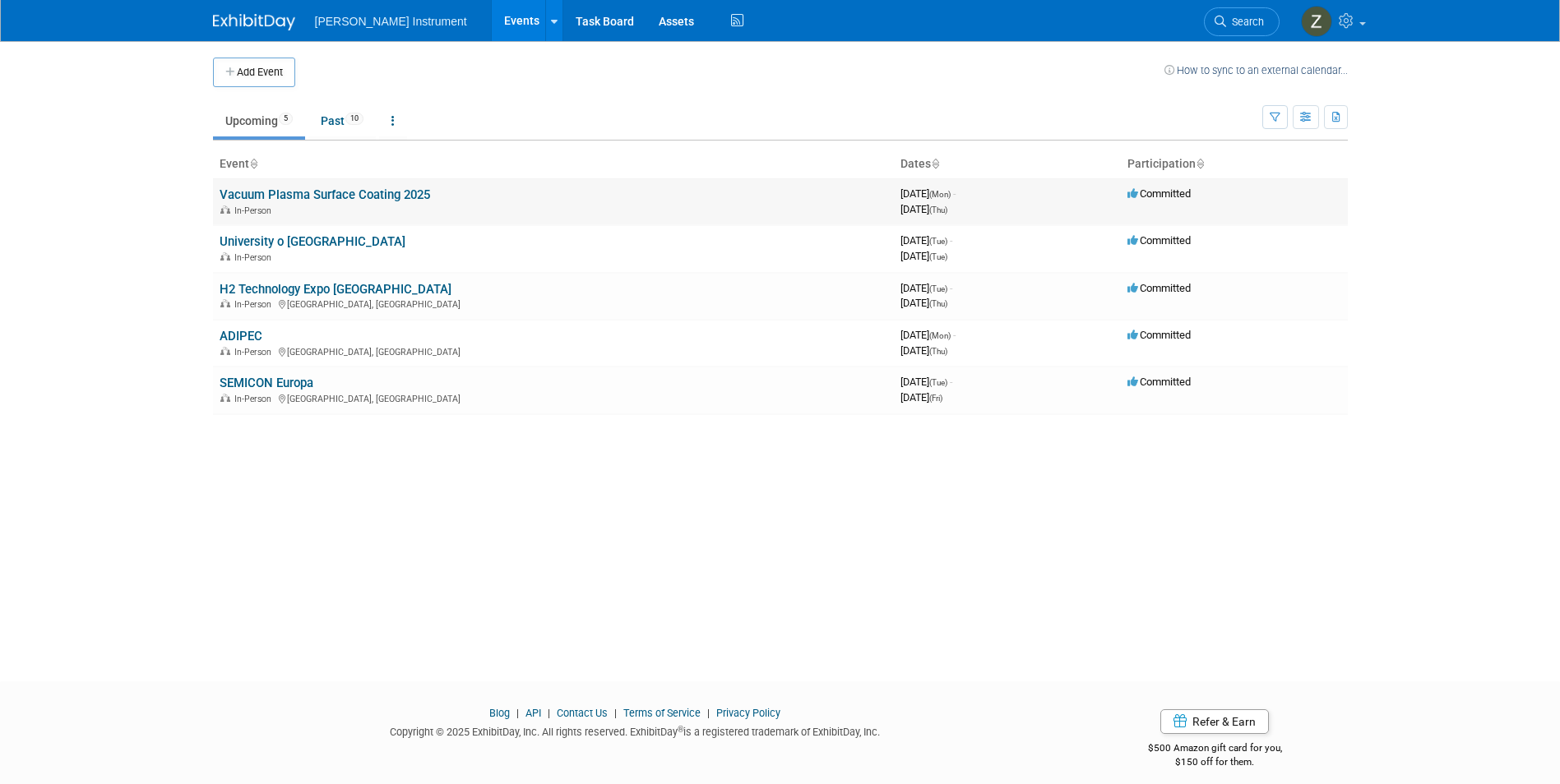
click at [389, 199] on link "Vacuum Plasma Surface Coating 2025" at bounding box center [325, 194] width 211 height 15
click at [293, 240] on link "University o [GEOGRAPHIC_DATA]" at bounding box center [313, 241] width 186 height 15
click at [320, 292] on link "H2 Technology Expo [GEOGRAPHIC_DATA]" at bounding box center [335, 289] width 232 height 15
click at [245, 330] on link "ADIPEC" at bounding box center [241, 336] width 43 height 15
click at [272, 382] on link "SEMICON Europa" at bounding box center [266, 383] width 94 height 15
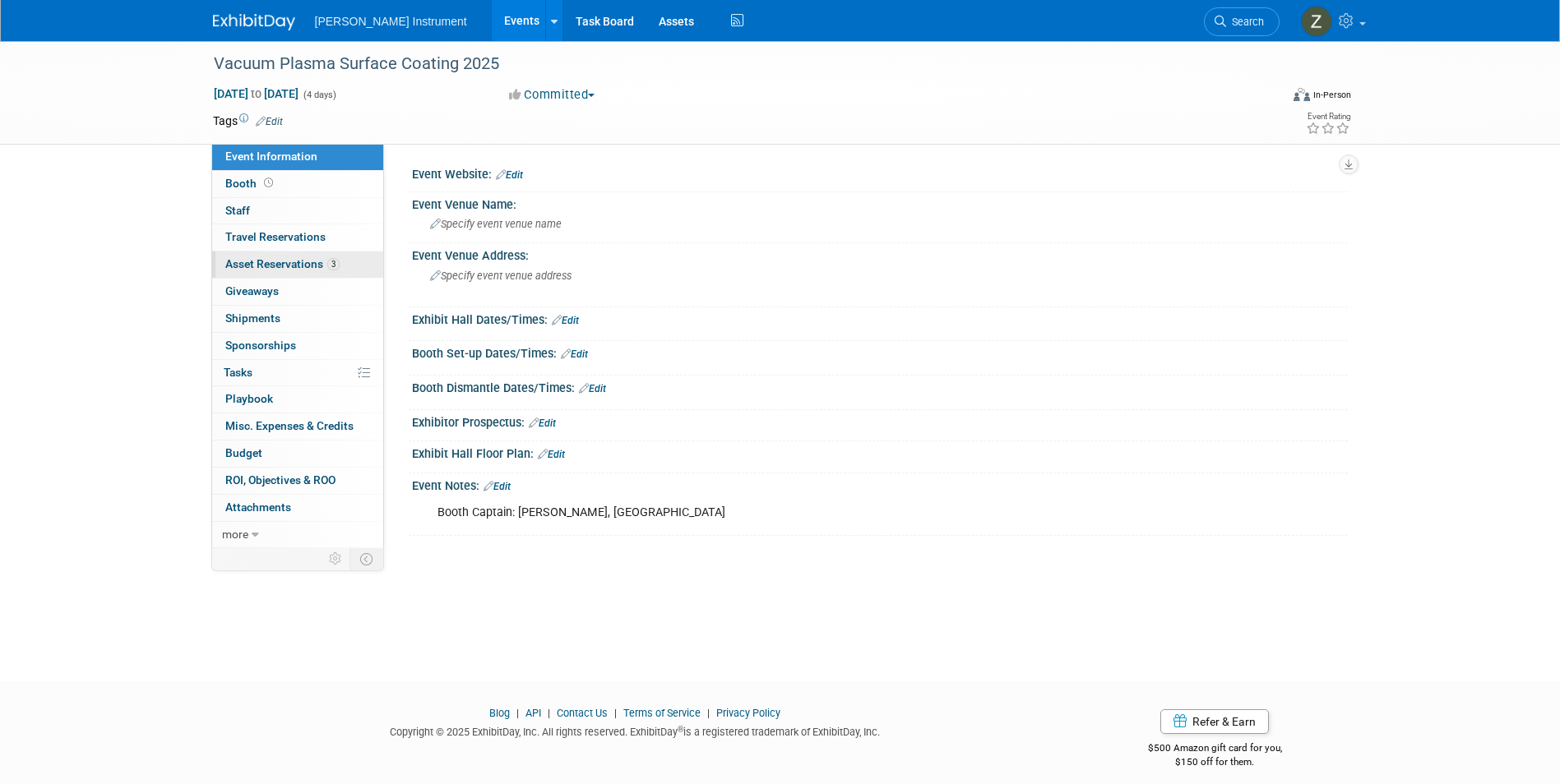
click at [295, 269] on span "Asset Reservations 3" at bounding box center [282, 263] width 115 height 13
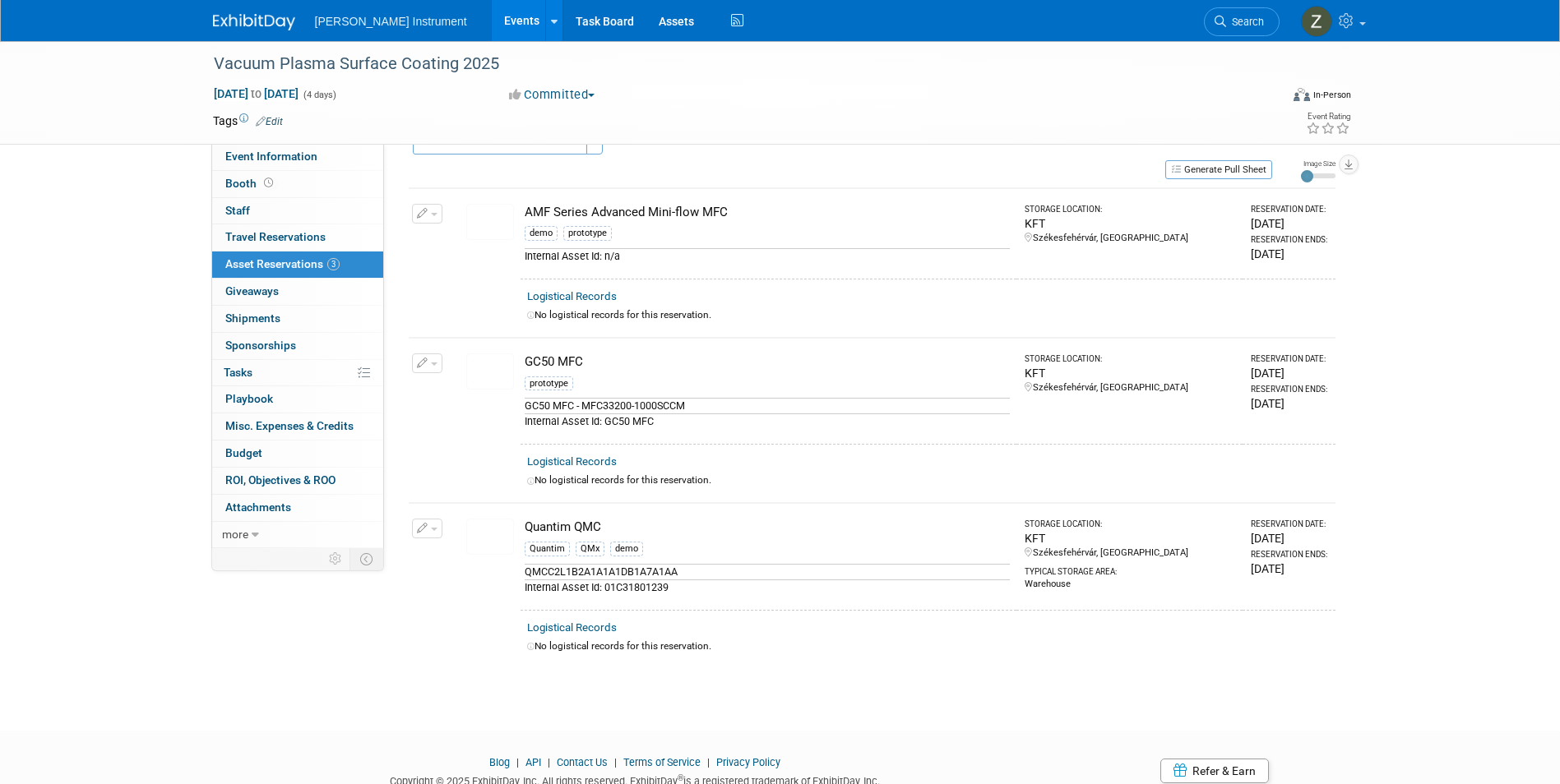
scroll to position [97, 0]
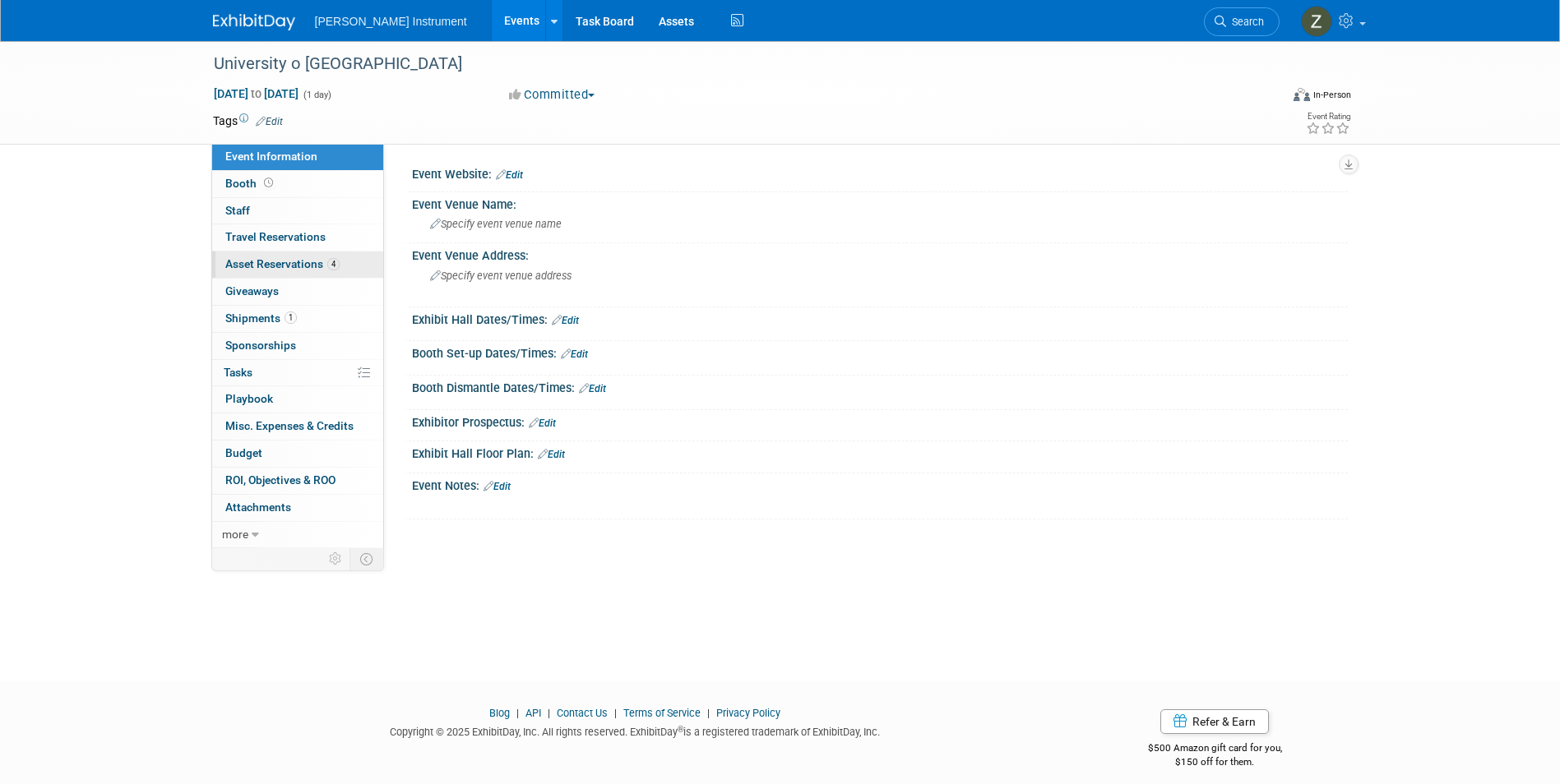
click at [279, 259] on span "Asset Reservations 4" at bounding box center [282, 263] width 115 height 13
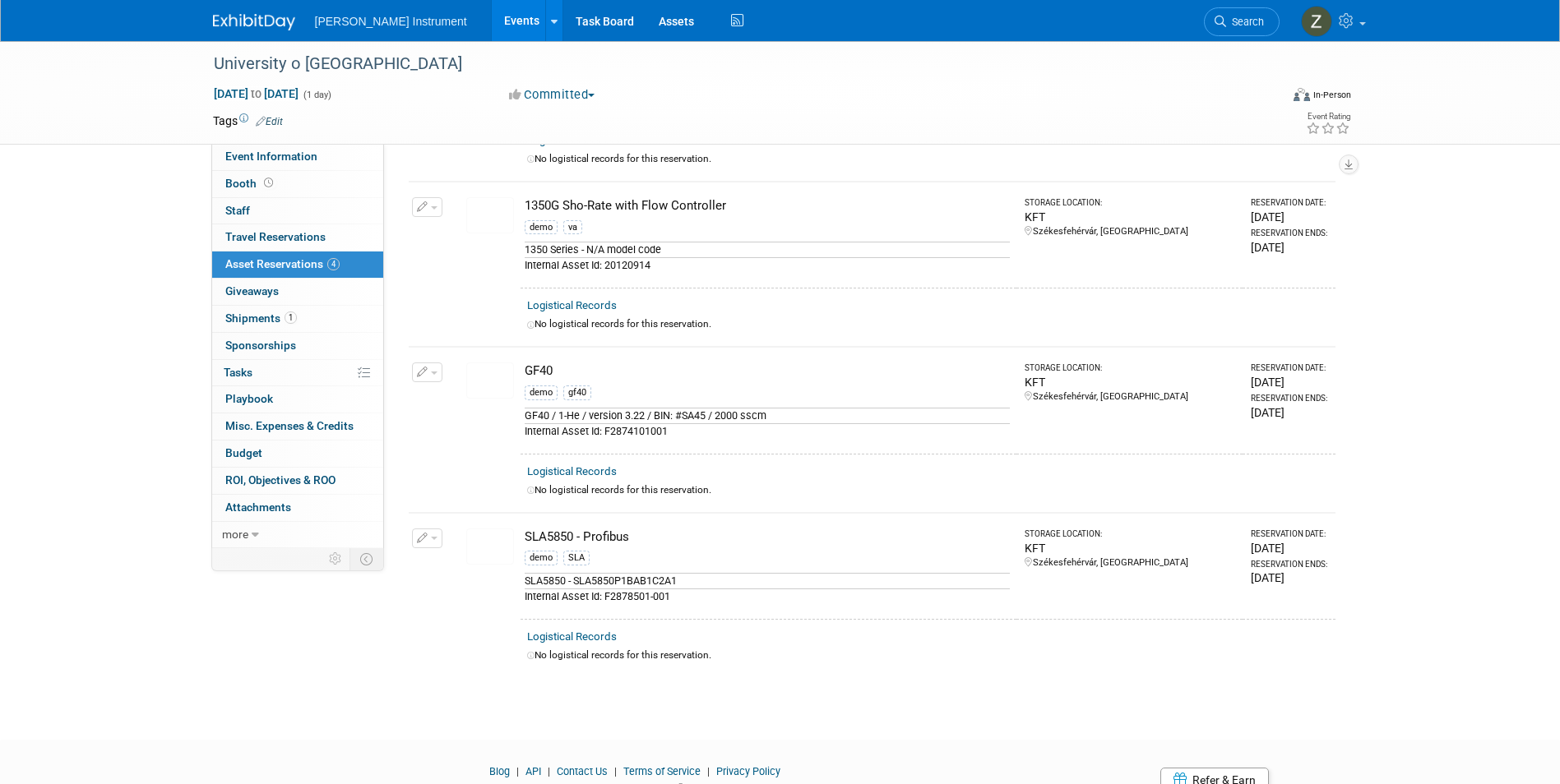
scroll to position [247, 0]
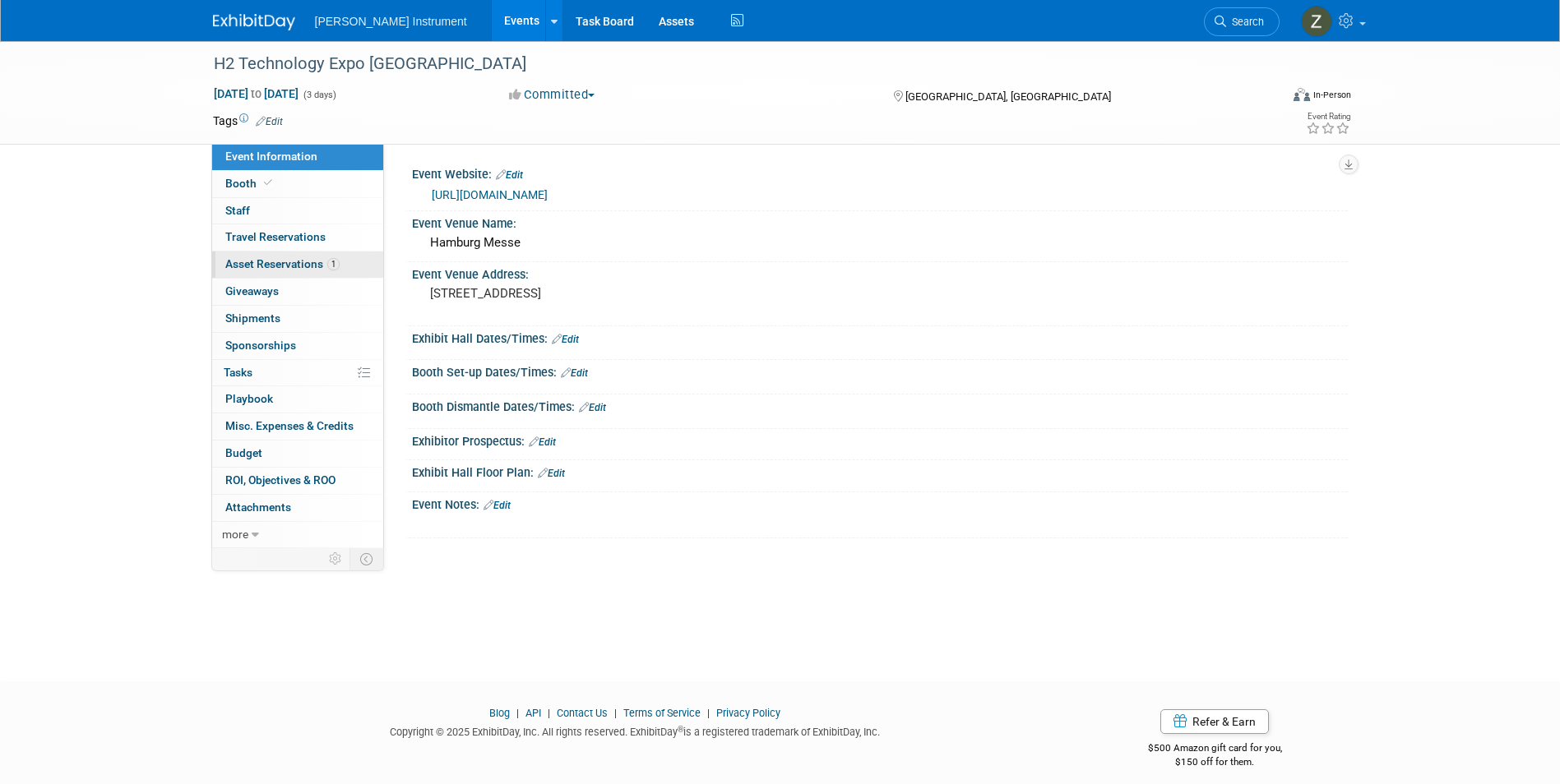
click at [303, 260] on span "Asset Reservations 1" at bounding box center [282, 263] width 115 height 13
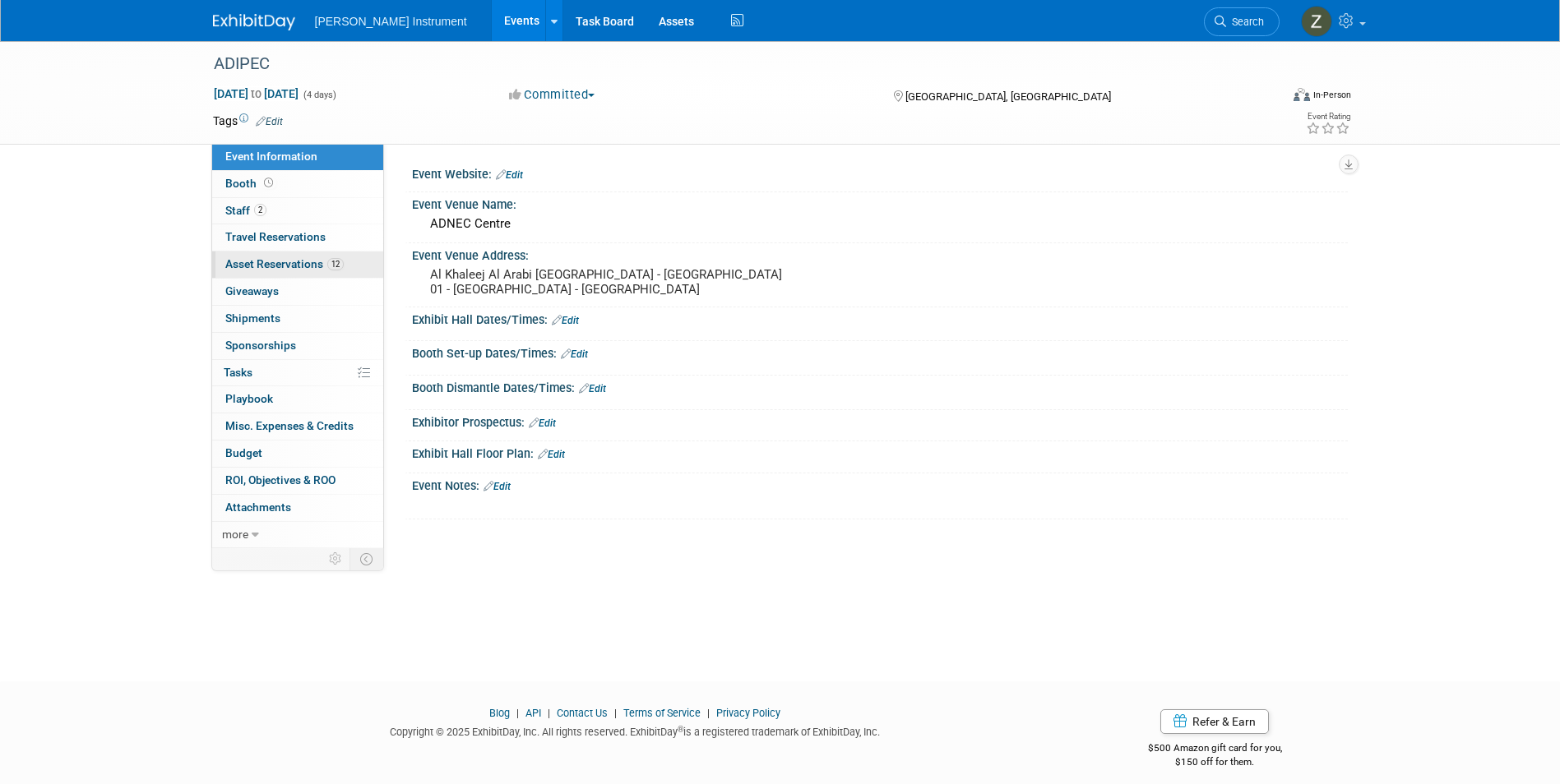
click at [263, 264] on span "Asset Reservations 12" at bounding box center [285, 263] width 119 height 13
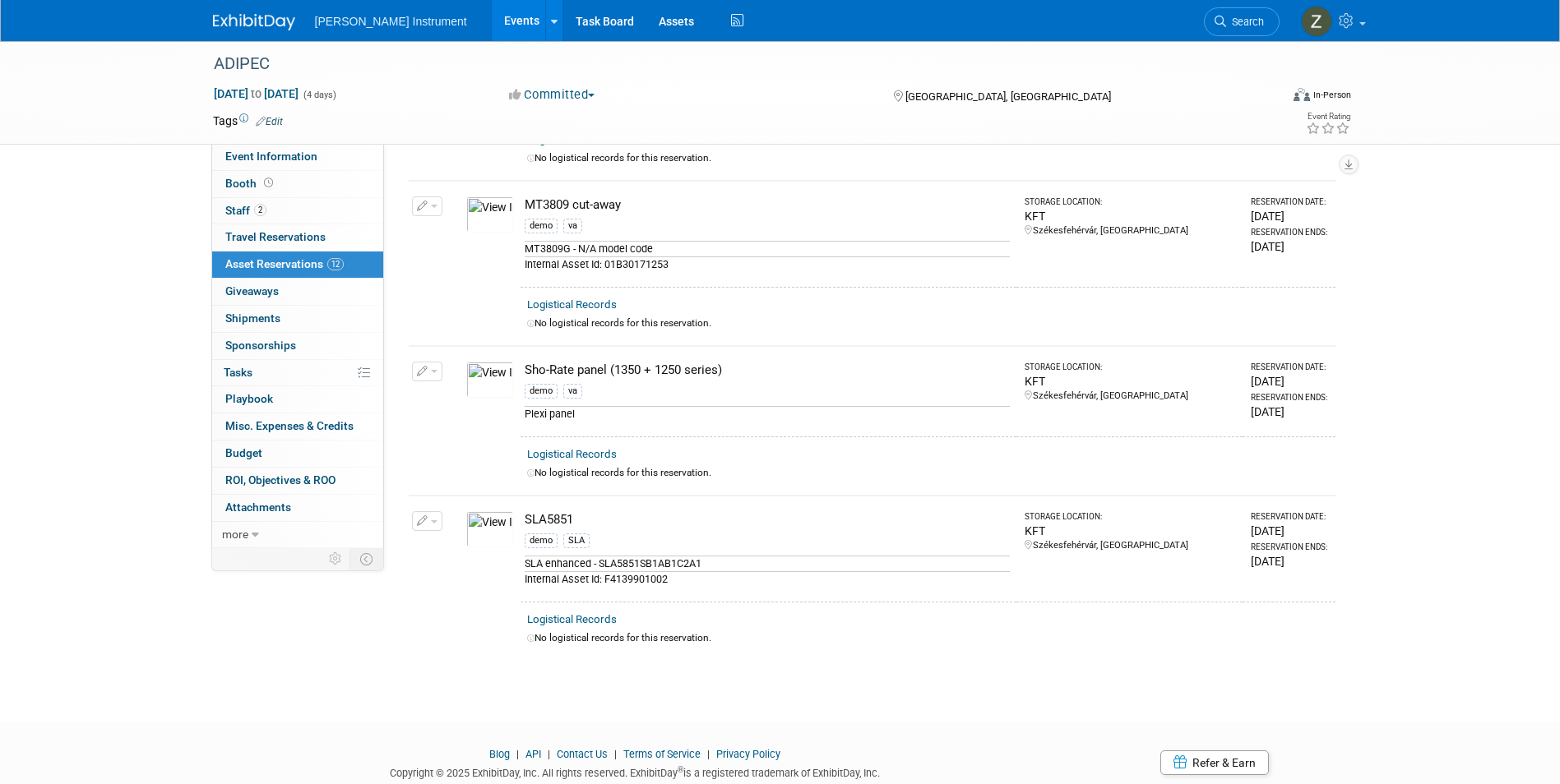
scroll to position [1577, 0]
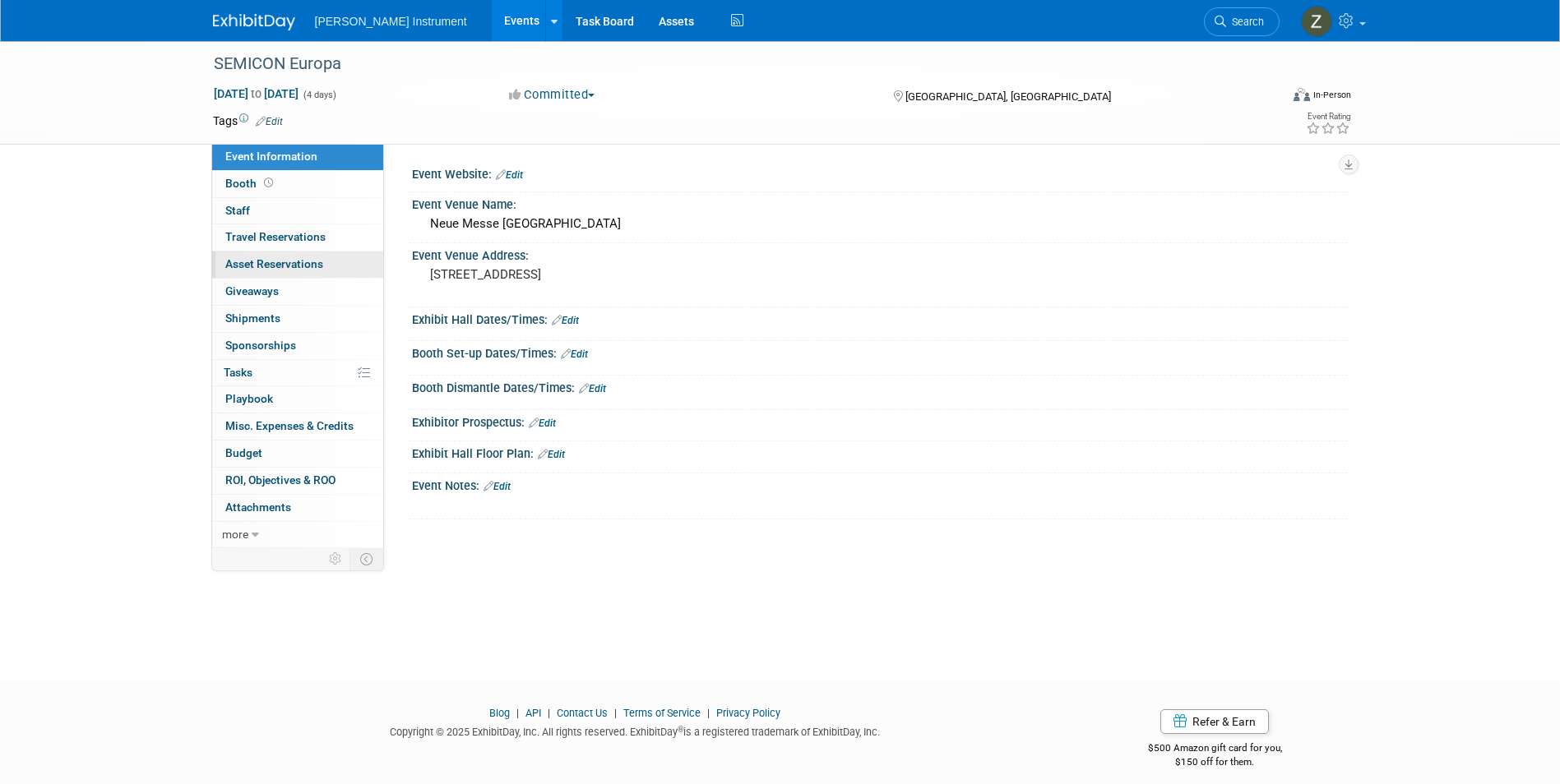
click at [293, 269] on span "Asset Reservations 0" at bounding box center [275, 263] width 98 height 13
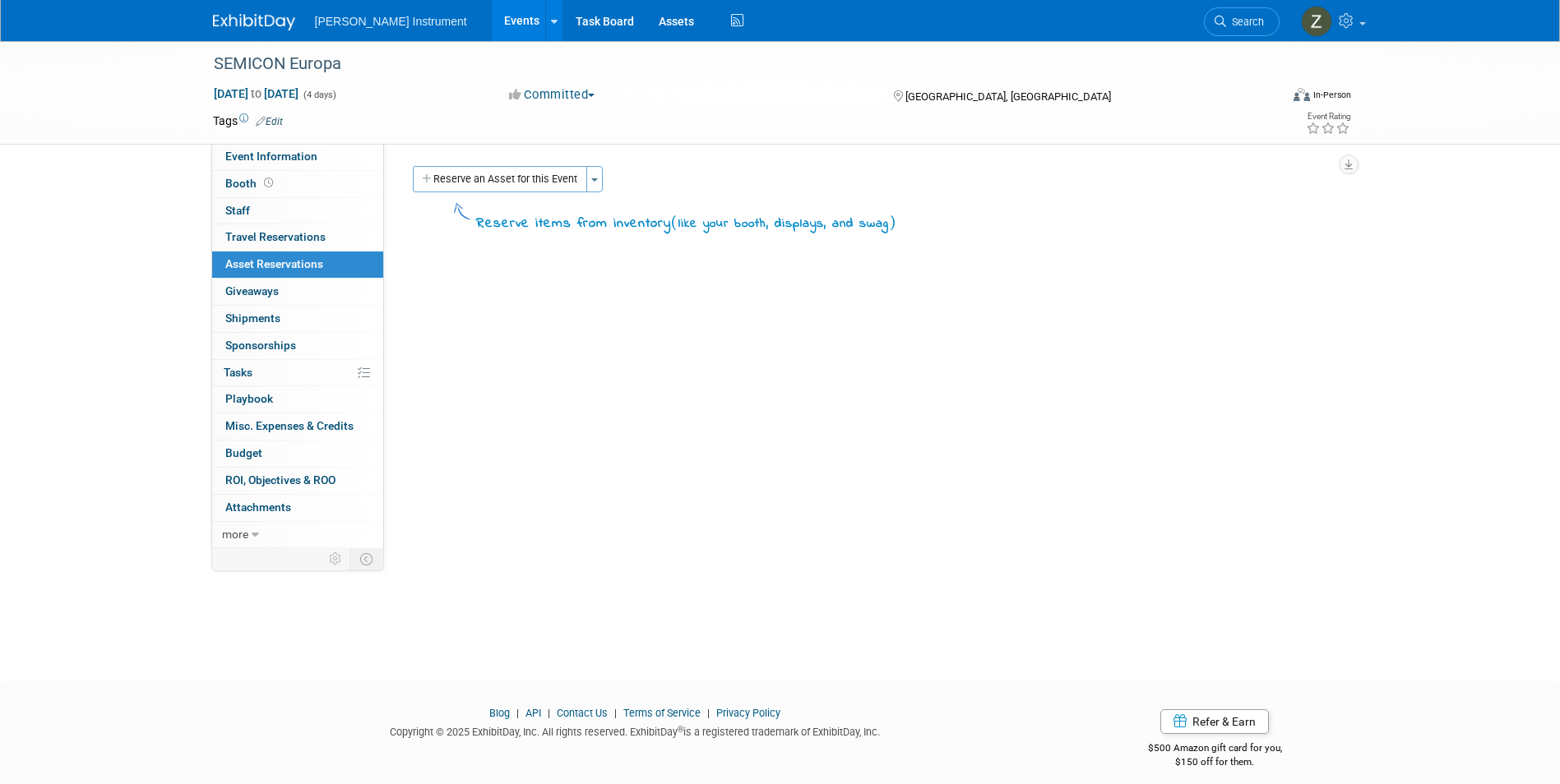
click at [219, 22] on img at bounding box center [254, 22] width 83 height 16
